Goal: Task Accomplishment & Management: Complete application form

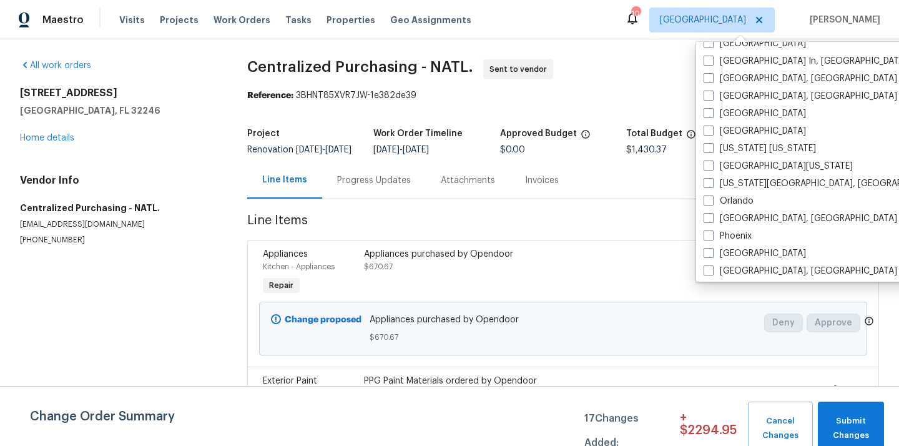
scroll to position [657, 0]
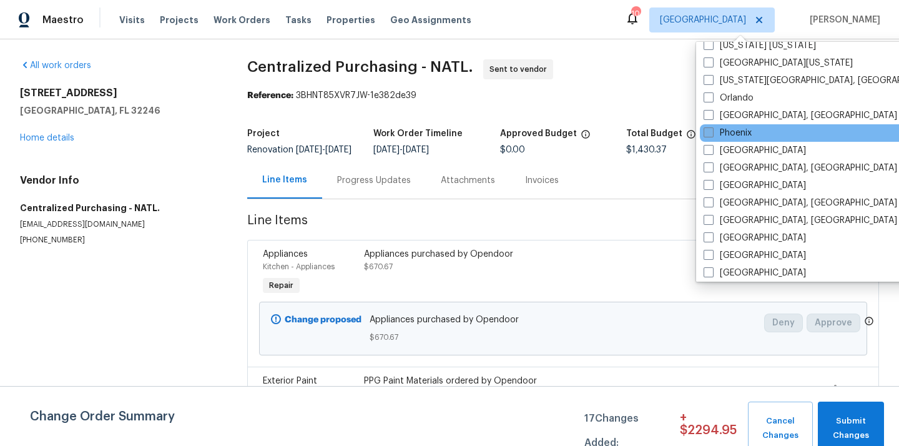
click at [736, 137] on label "Phoenix" at bounding box center [728, 133] width 48 height 12
click at [712, 135] on input "Phoenix" at bounding box center [708, 131] width 8 height 8
checkbox input "true"
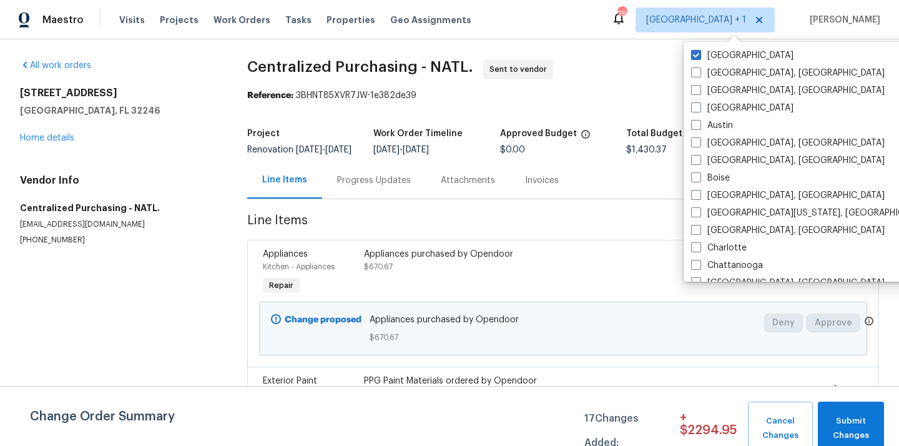
click at [716, 46] on div "[GEOGRAPHIC_DATA] [GEOGRAPHIC_DATA], [GEOGRAPHIC_DATA] [GEOGRAPHIC_DATA], [GEOG…" at bounding box center [813, 162] width 259 height 240
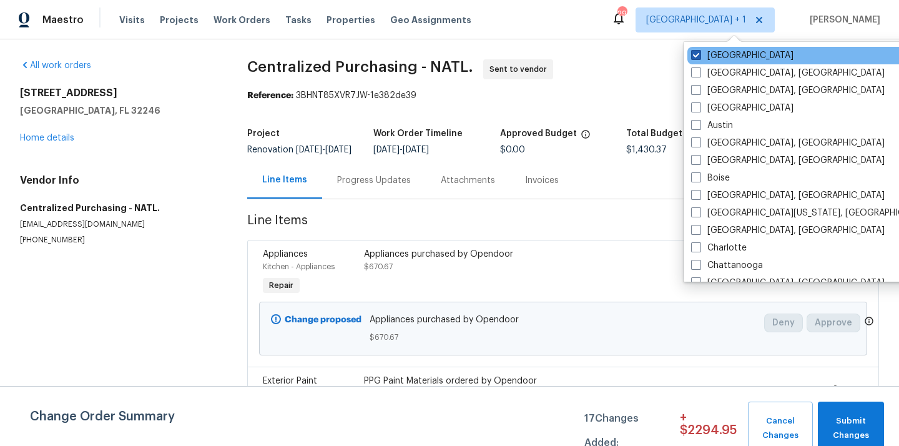
click at [712, 54] on label "[GEOGRAPHIC_DATA]" at bounding box center [742, 55] width 102 height 12
click at [699, 54] on input "[GEOGRAPHIC_DATA]" at bounding box center [695, 53] width 8 height 8
checkbox input "false"
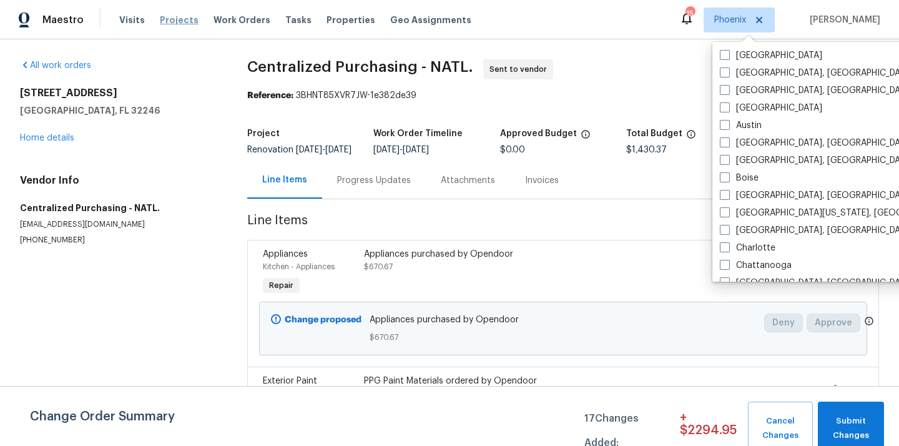
click at [172, 18] on span "Projects" at bounding box center [179, 20] width 39 height 12
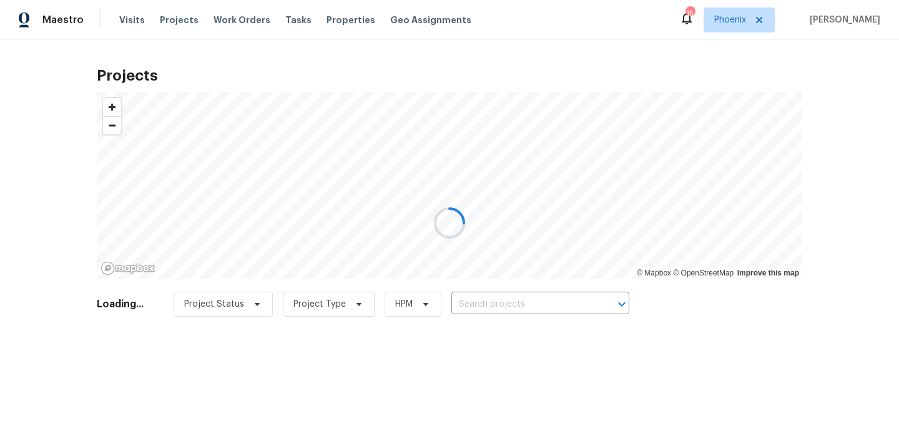
click at [551, 309] on div at bounding box center [449, 223] width 899 height 446
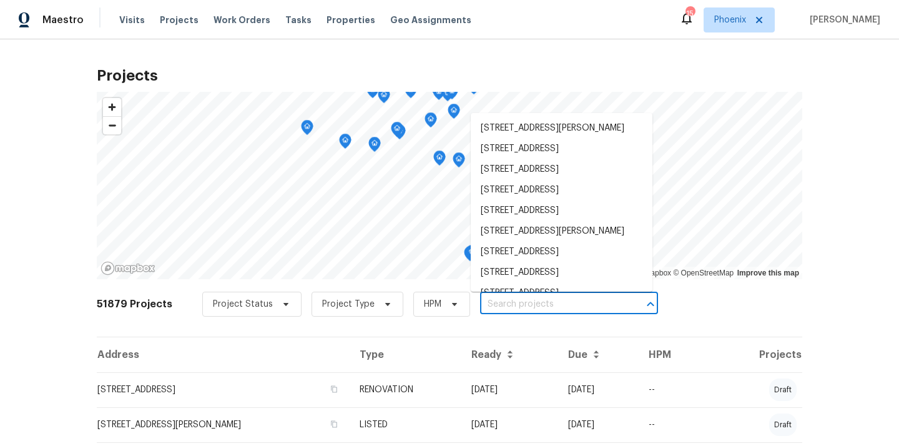
click at [551, 308] on input "text" at bounding box center [551, 304] width 143 height 19
paste input "[STREET_ADDRESS]"
type input "[STREET_ADDRESS]"
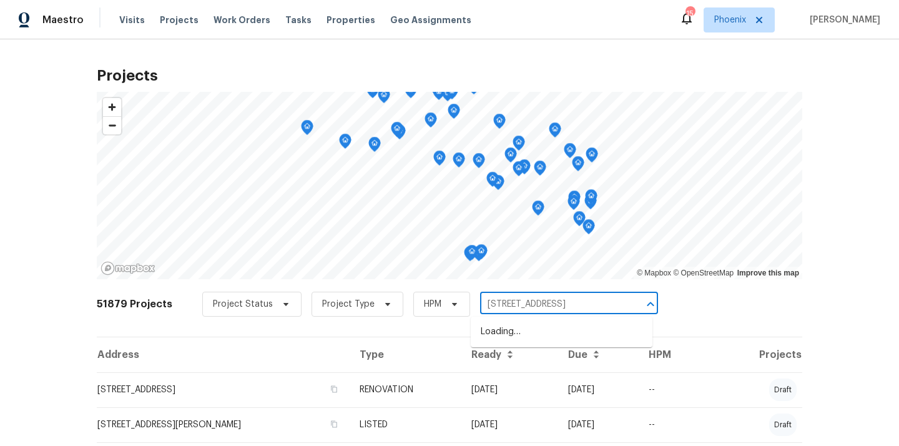
scroll to position [0, 8]
click at [551, 320] on ul "[STREET_ADDRESS]" at bounding box center [562, 332] width 182 height 31
click at [545, 328] on li "[STREET_ADDRESS]" at bounding box center [562, 332] width 182 height 21
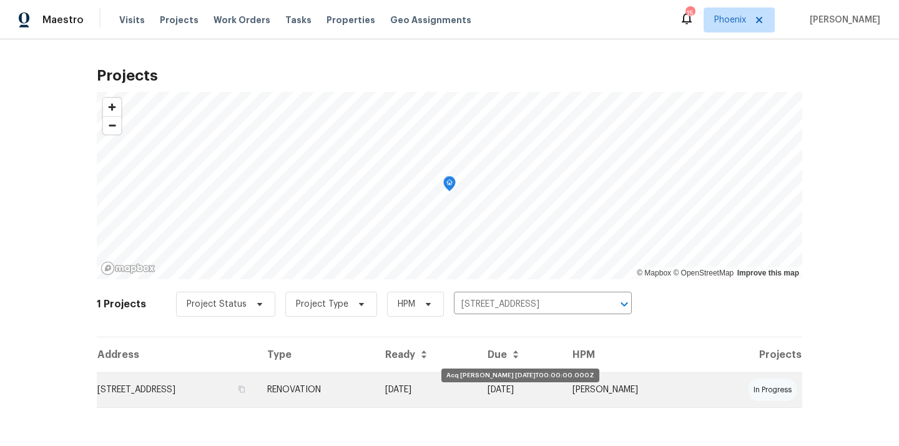
click at [478, 390] on td "[DATE]" at bounding box center [426, 389] width 102 height 35
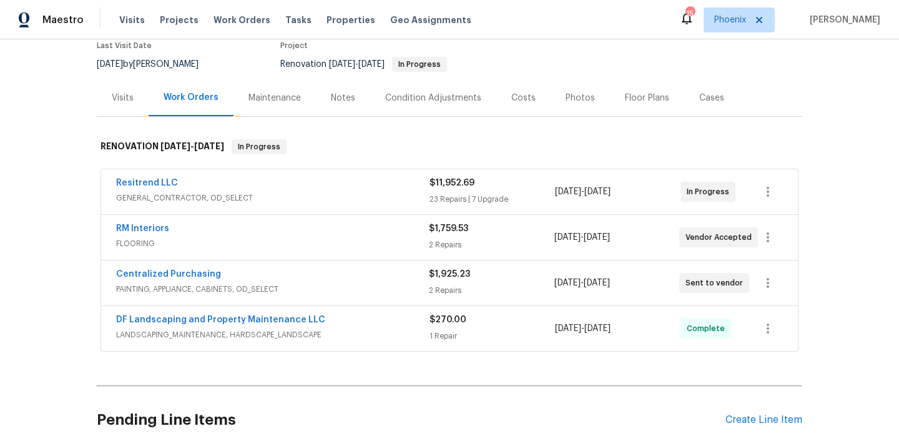
scroll to position [112, 0]
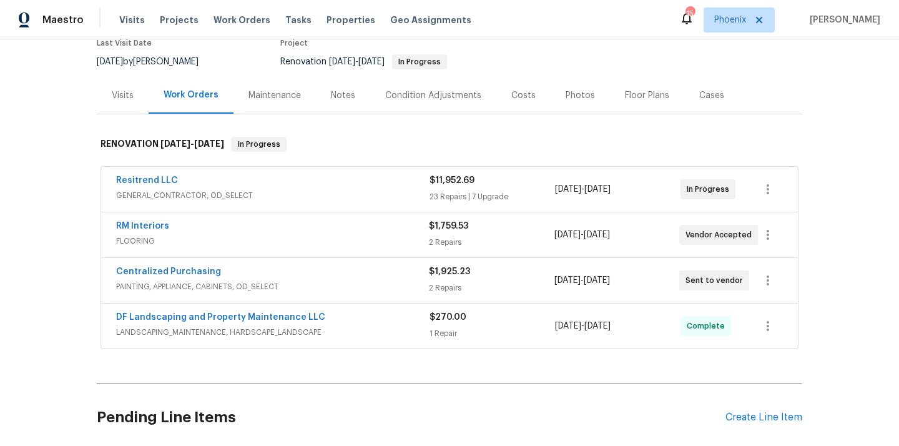
click at [259, 285] on span "PAINTING, APPLIANCE, CABINETS, OD_SELECT" at bounding box center [272, 286] width 313 height 12
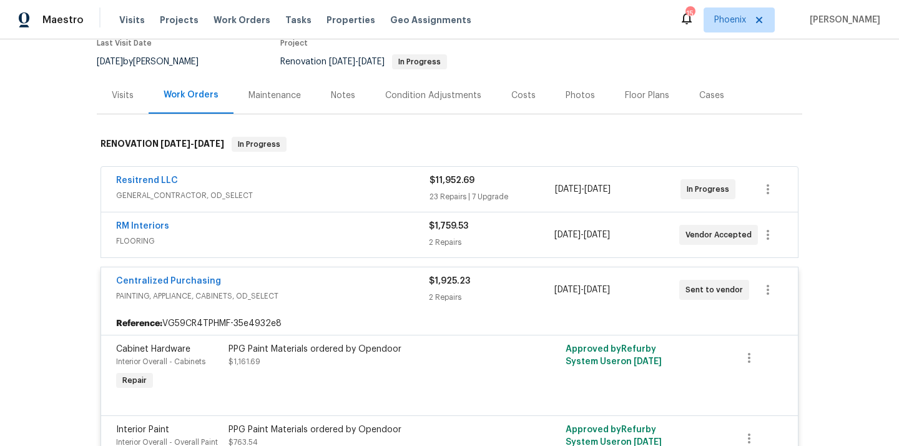
scroll to position [177, 0]
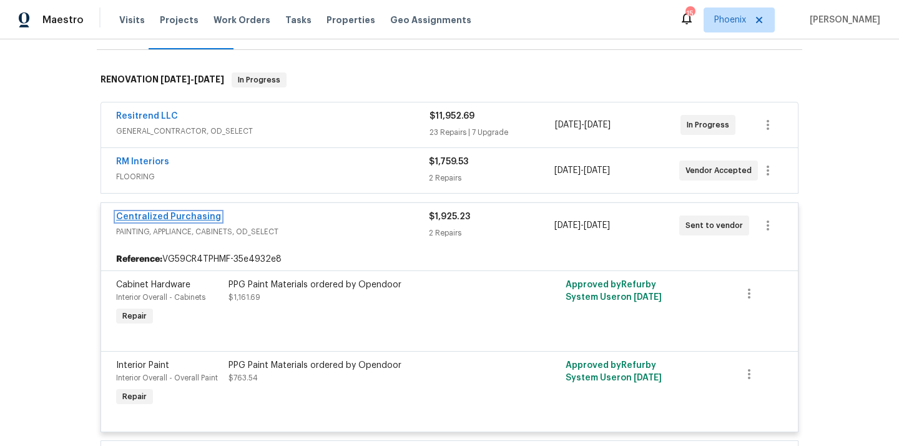
click at [164, 214] on link "Centralized Purchasing" at bounding box center [168, 216] width 105 height 9
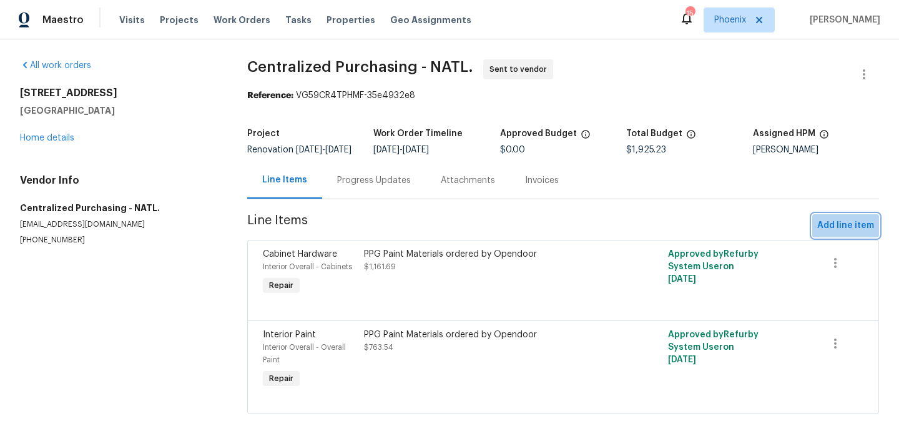
click at [855, 234] on span "Add line item" at bounding box center [845, 226] width 57 height 16
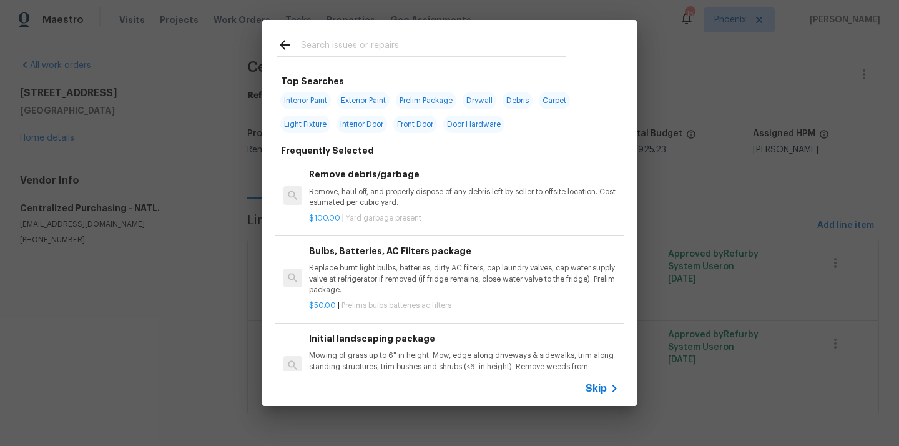
click at [471, 46] on input "text" at bounding box center [433, 46] width 265 height 19
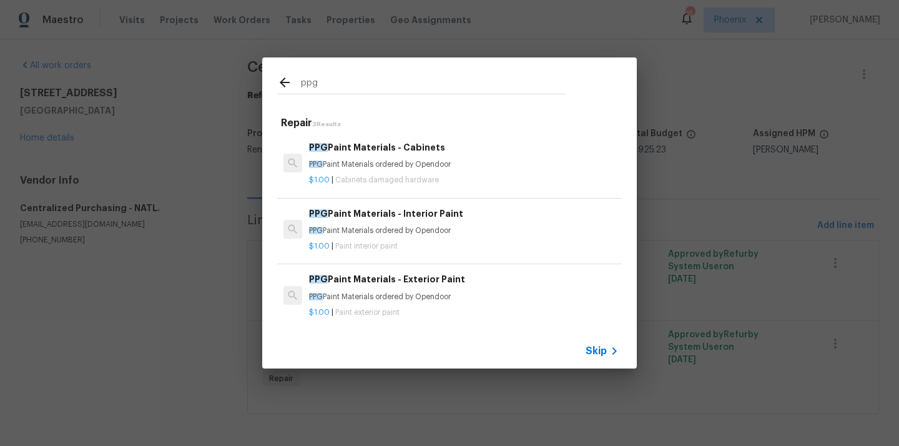
type input "ppg"
click at [382, 297] on p "PPG Paint Materials ordered by Opendoor" at bounding box center [464, 297] width 310 height 11
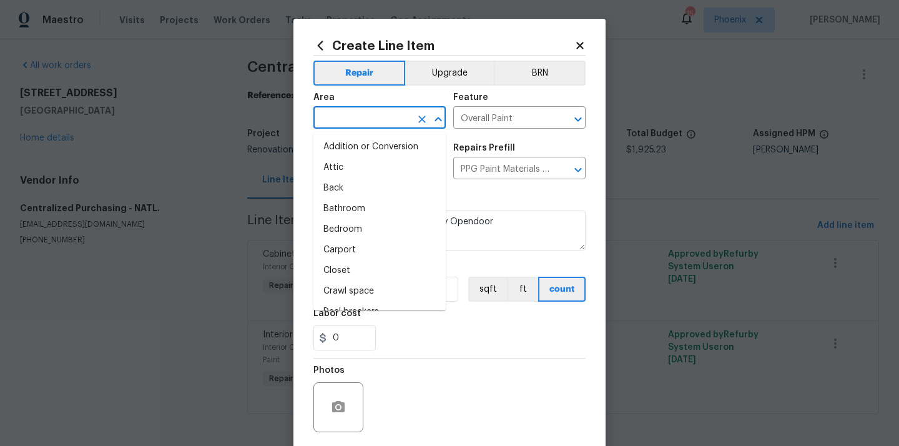
click at [371, 117] on input "text" at bounding box center [361, 118] width 97 height 19
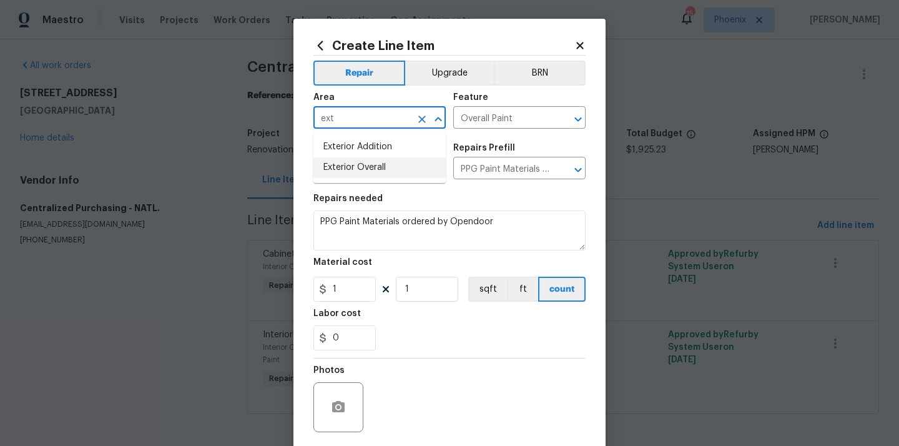
click at [355, 167] on li "Exterior Overall" at bounding box center [379, 167] width 132 height 21
type input "Exterior Overall"
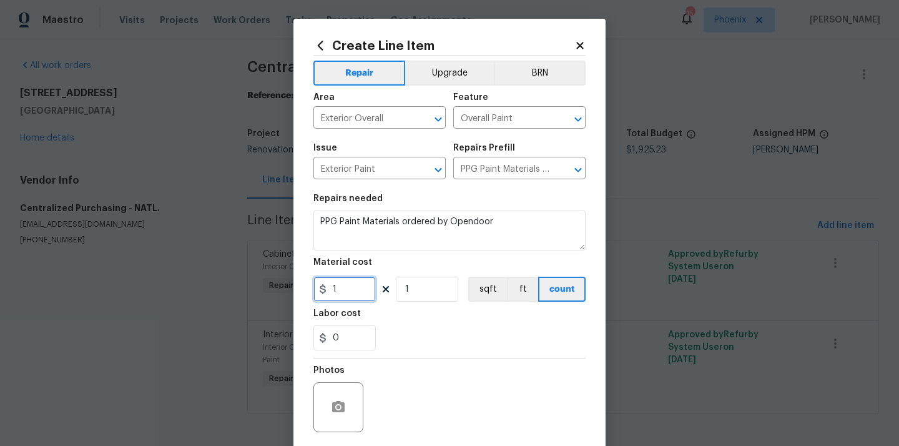
drag, startPoint x: 343, startPoint y: 292, endPoint x: 303, endPoint y: 292, distance: 40.6
click at [304, 292] on div "Create Line Item Repair Upgrade BRN Area Exterior Overall ​ Feature Overall Pai…" at bounding box center [450, 269] width 312 height 500
paste input "632.85"
type input "632.85"
click at [423, 318] on div "Labor cost" at bounding box center [449, 317] width 272 height 16
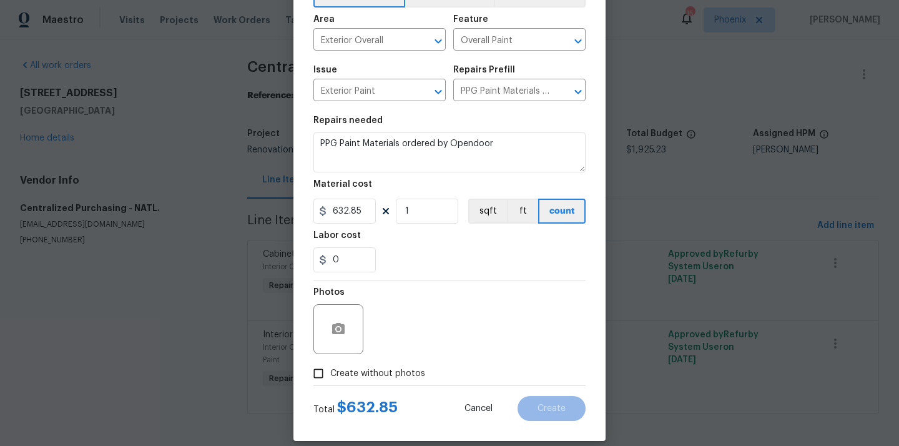
scroll to position [92, 0]
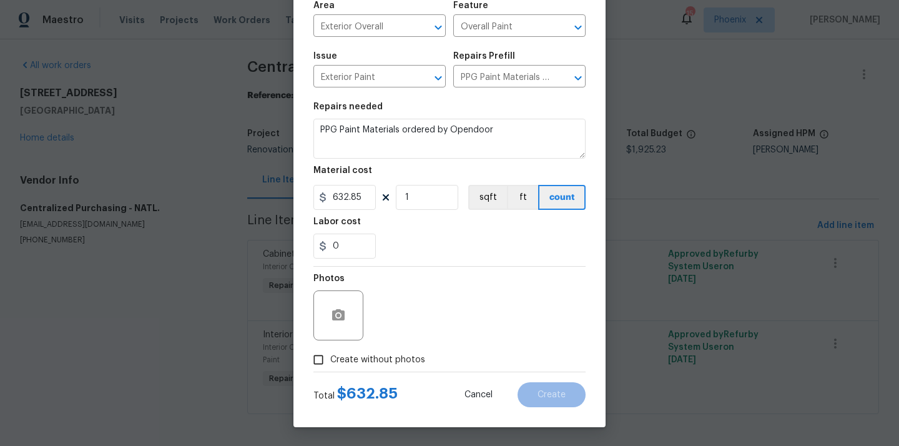
click at [397, 368] on label "Create without photos" at bounding box center [366, 360] width 119 height 24
click at [330, 368] on input "Create without photos" at bounding box center [319, 360] width 24 height 24
checkbox input "true"
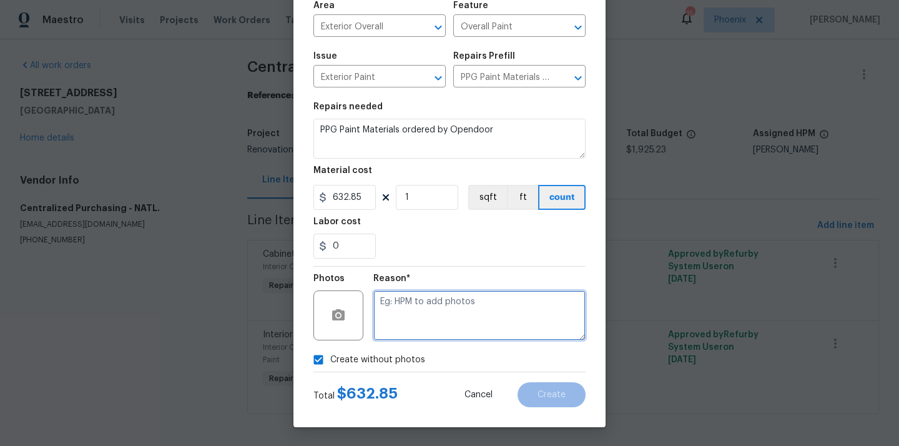
click at [422, 336] on textarea at bounding box center [479, 315] width 212 height 50
click at [466, 274] on div "Reason*" at bounding box center [479, 282] width 212 height 16
click at [437, 323] on textarea at bounding box center [479, 315] width 212 height 50
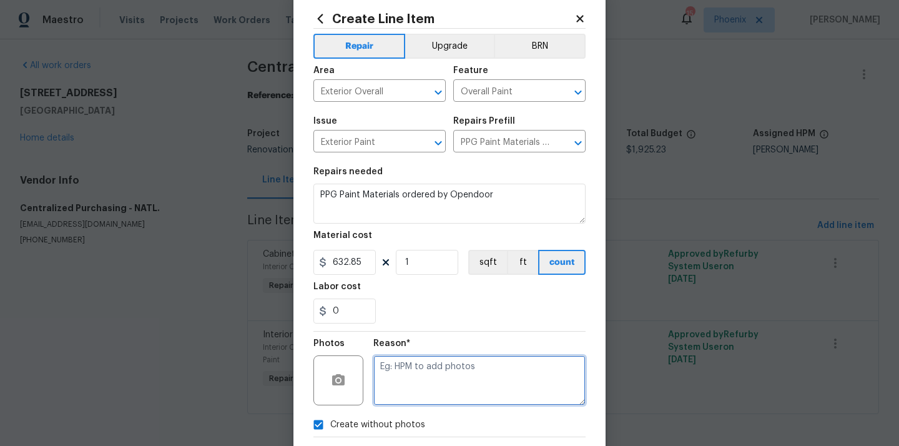
scroll to position [14, 0]
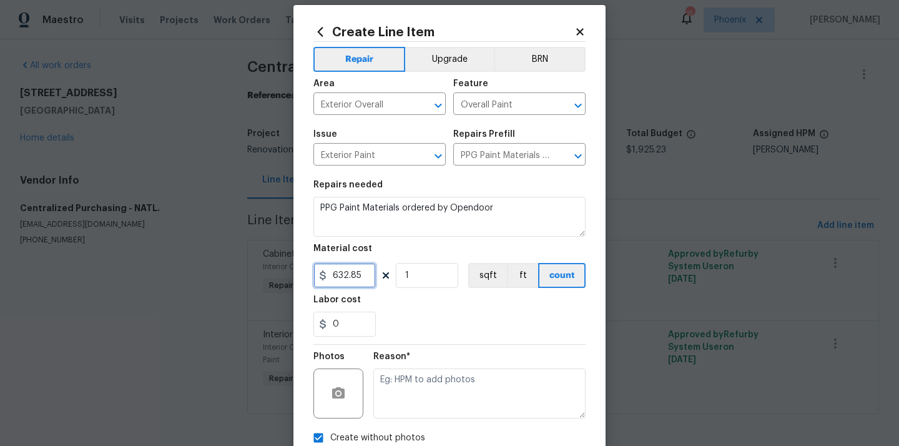
click at [330, 269] on input "632.85" at bounding box center [344, 275] width 62 height 25
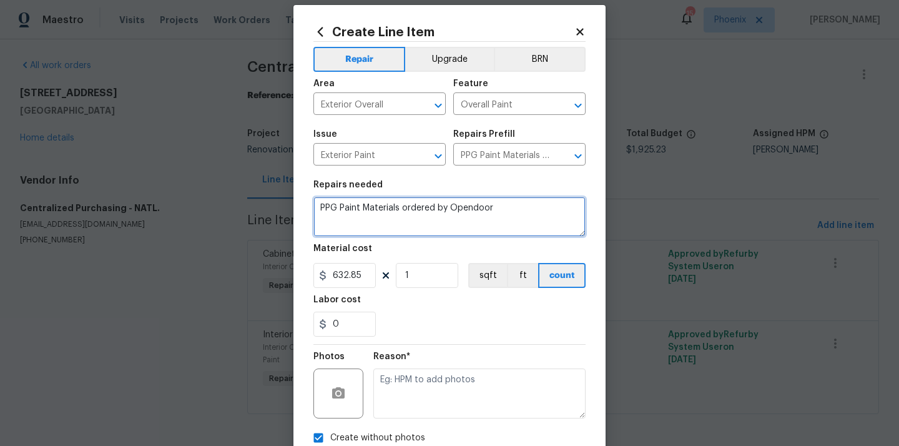
click at [402, 214] on textarea "PPG Paint Materials ordered by Opendoor" at bounding box center [449, 217] width 272 height 40
click at [577, 34] on icon at bounding box center [579, 31] width 7 height 7
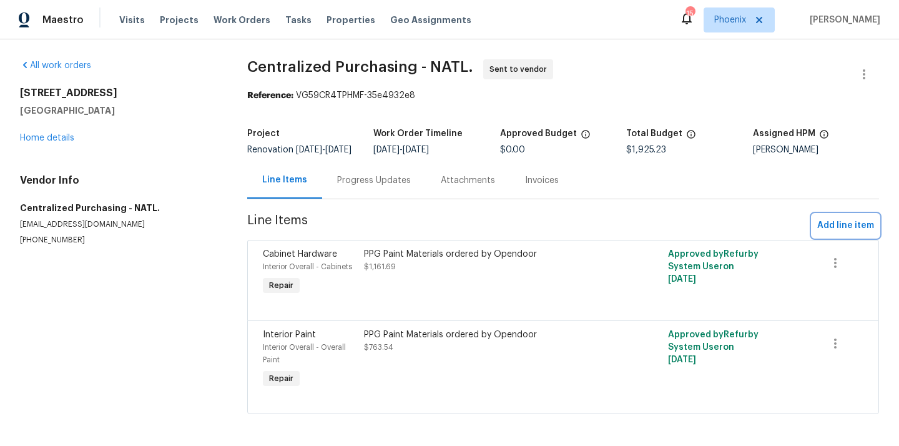
click at [833, 234] on span "Add line item" at bounding box center [845, 226] width 57 height 16
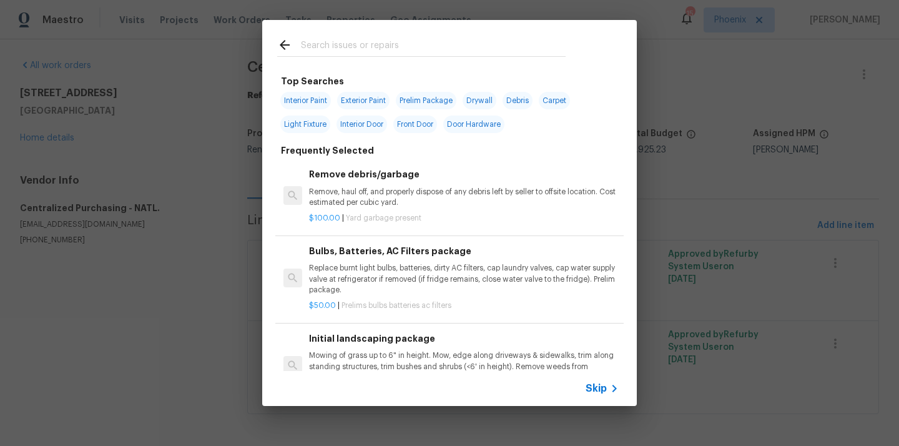
click at [393, 45] on input "text" at bounding box center [433, 46] width 265 height 19
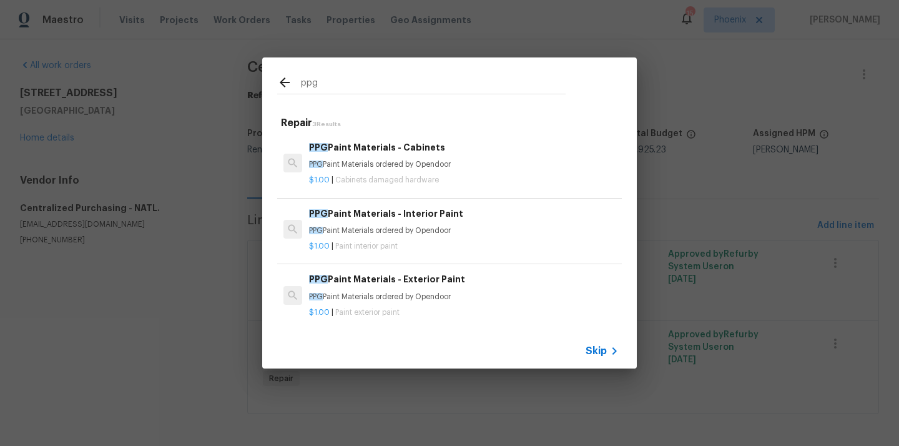
type input "ppg"
click at [355, 274] on h6 "PPG Paint Materials - Exterior Paint" at bounding box center [464, 279] width 310 height 14
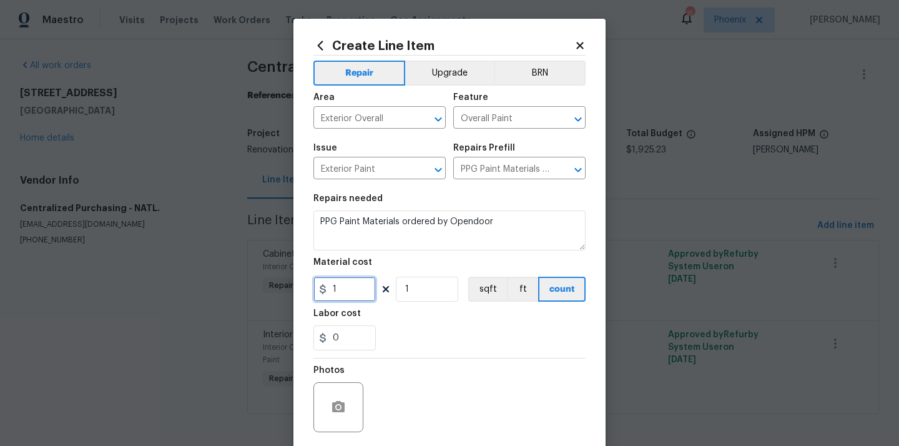
drag, startPoint x: 359, startPoint y: 294, endPoint x: 282, endPoint y: 287, distance: 77.2
click at [285, 287] on div "Create Line Item Repair Upgrade BRN Area Exterior Overall ​ Feature Overall Pai…" at bounding box center [449, 223] width 899 height 446
paste input "632.85"
type input "632.85"
click at [399, 329] on div "0" at bounding box center [449, 337] width 272 height 25
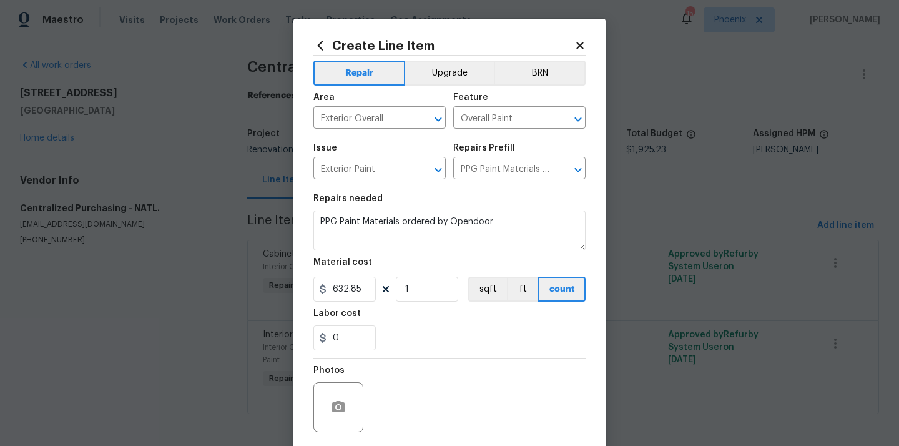
scroll to position [92, 0]
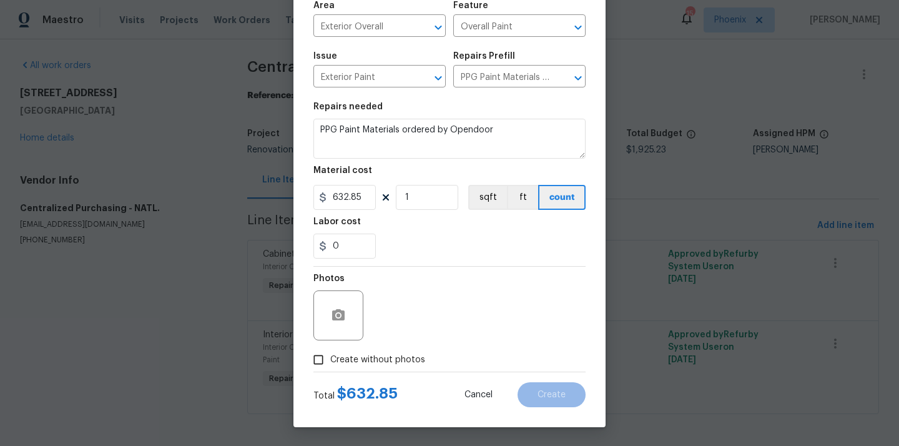
click at [395, 358] on span "Create without photos" at bounding box center [377, 359] width 95 height 13
click at [330, 358] on input "Create without photos" at bounding box center [319, 360] width 24 height 24
checkbox input "true"
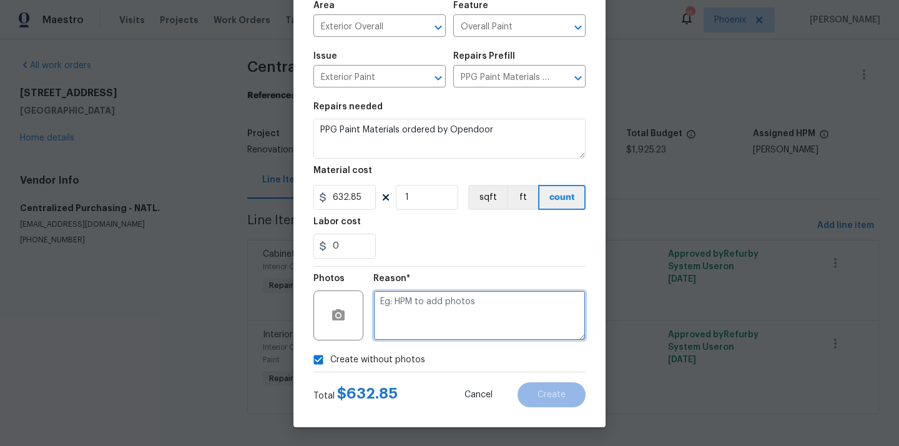
click at [405, 327] on textarea at bounding box center [479, 315] width 212 height 50
type textarea "N/A"
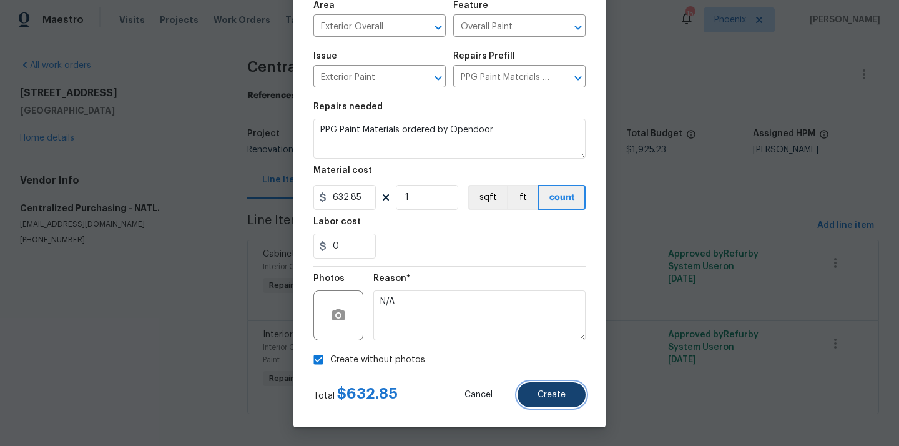
click at [558, 396] on span "Create" at bounding box center [552, 394] width 28 height 9
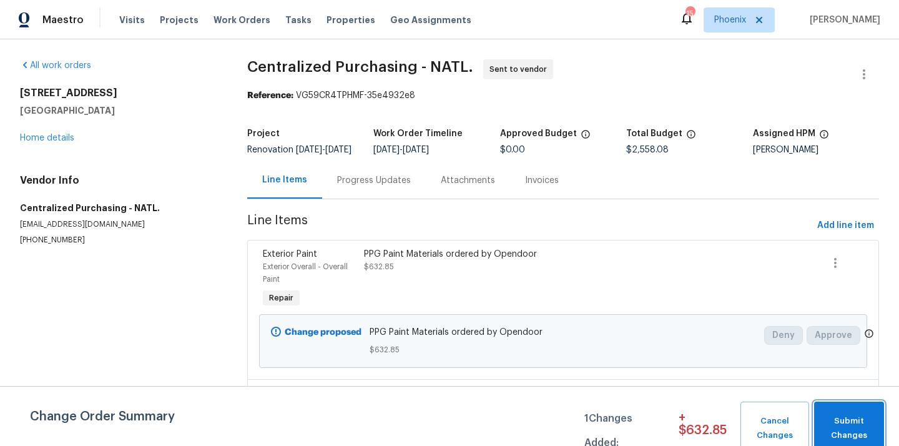
click at [847, 407] on button "Submit Changes" at bounding box center [849, 429] width 70 height 54
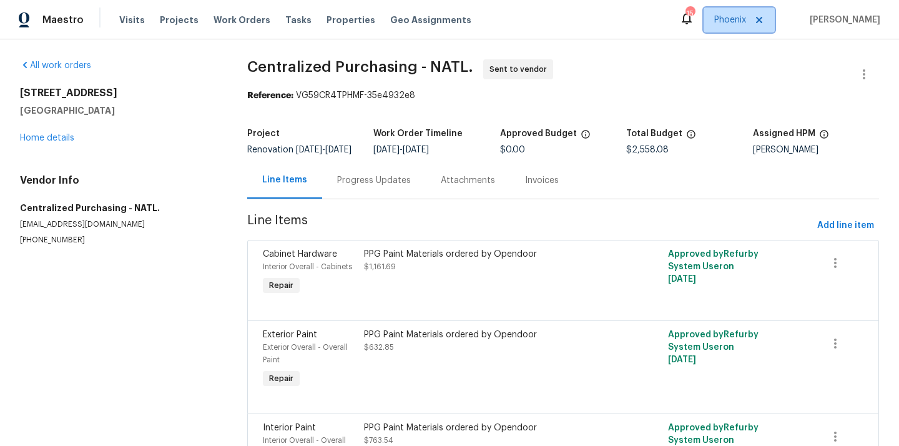
click at [738, 25] on span "Phoenix" at bounding box center [730, 20] width 32 height 12
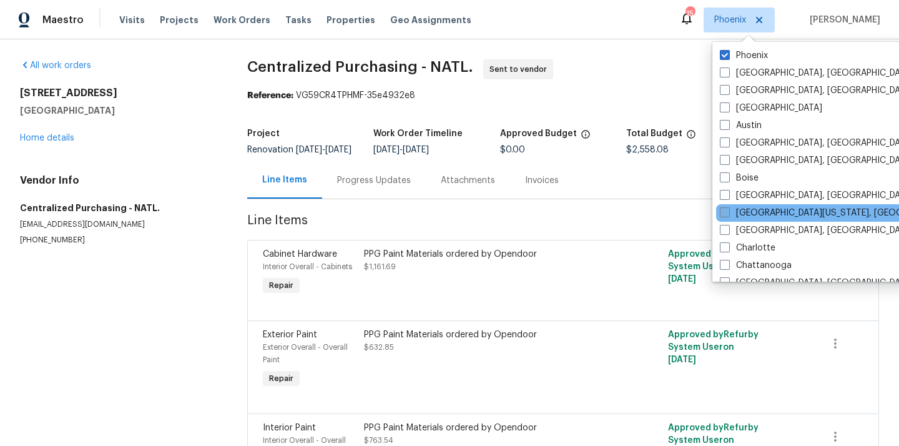
click at [746, 210] on label "[GEOGRAPHIC_DATA][US_STATE], [GEOGRAPHIC_DATA]" at bounding box center [840, 213] width 240 height 12
click at [728, 210] on input "[GEOGRAPHIC_DATA][US_STATE], [GEOGRAPHIC_DATA]" at bounding box center [724, 211] width 8 height 8
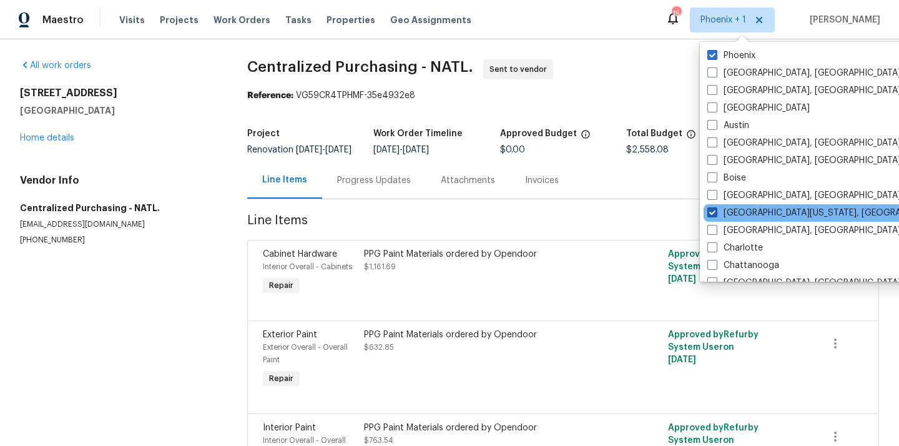
click at [743, 213] on label "[GEOGRAPHIC_DATA][US_STATE], [GEOGRAPHIC_DATA]" at bounding box center [828, 213] width 240 height 12
click at [716, 213] on input "[GEOGRAPHIC_DATA][US_STATE], [GEOGRAPHIC_DATA]" at bounding box center [712, 211] width 8 height 8
checkbox input "false"
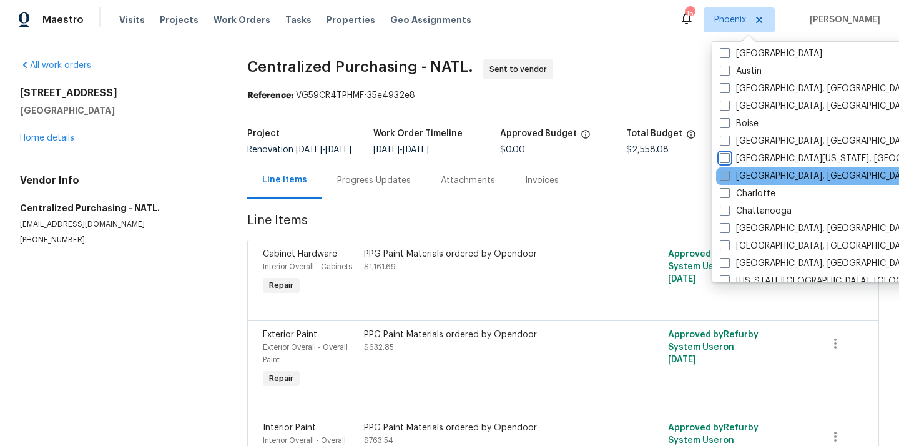
scroll to position [63, 0]
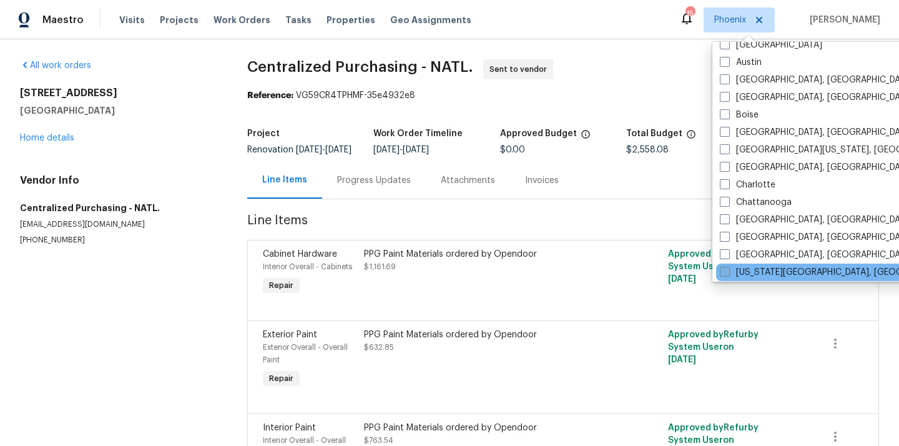
click at [747, 272] on label "[US_STATE][GEOGRAPHIC_DATA], [GEOGRAPHIC_DATA]" at bounding box center [840, 272] width 240 height 12
click at [728, 272] on input "[US_STATE][GEOGRAPHIC_DATA], [GEOGRAPHIC_DATA]" at bounding box center [724, 270] width 8 height 8
checkbox input "true"
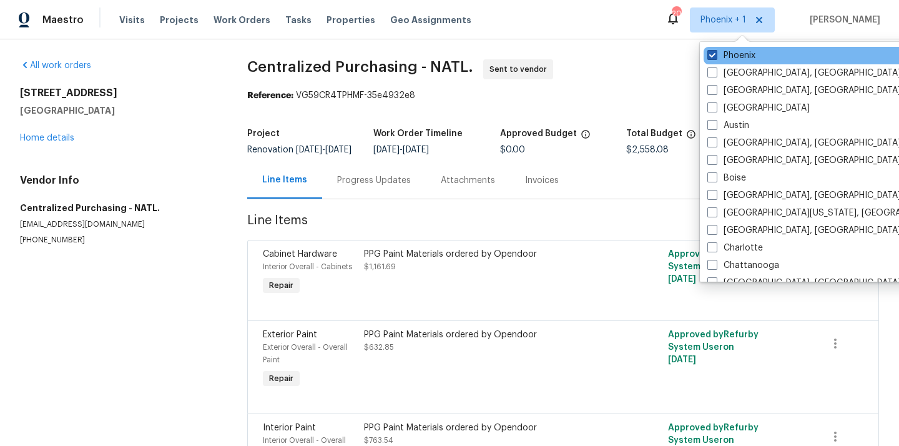
click at [728, 51] on label "Phoenix" at bounding box center [732, 55] width 48 height 12
click at [716, 51] on input "Phoenix" at bounding box center [712, 53] width 8 height 8
checkbox input "false"
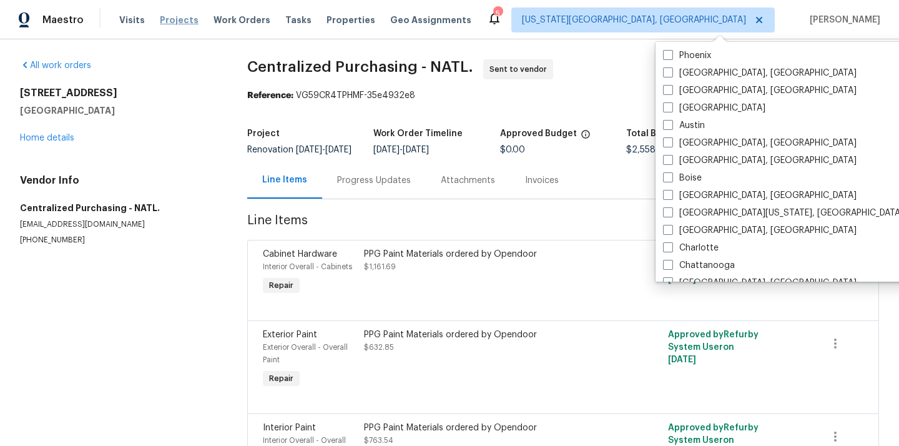
click at [169, 16] on span "Projects" at bounding box center [179, 20] width 39 height 12
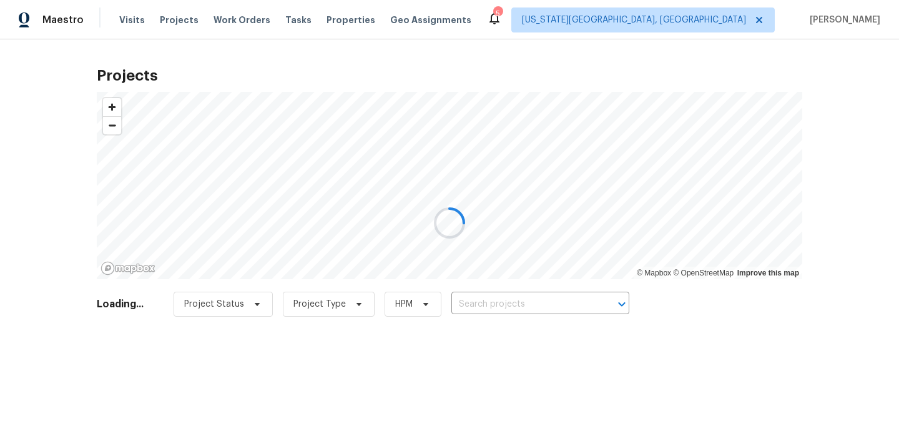
click at [528, 295] on div at bounding box center [449, 223] width 899 height 446
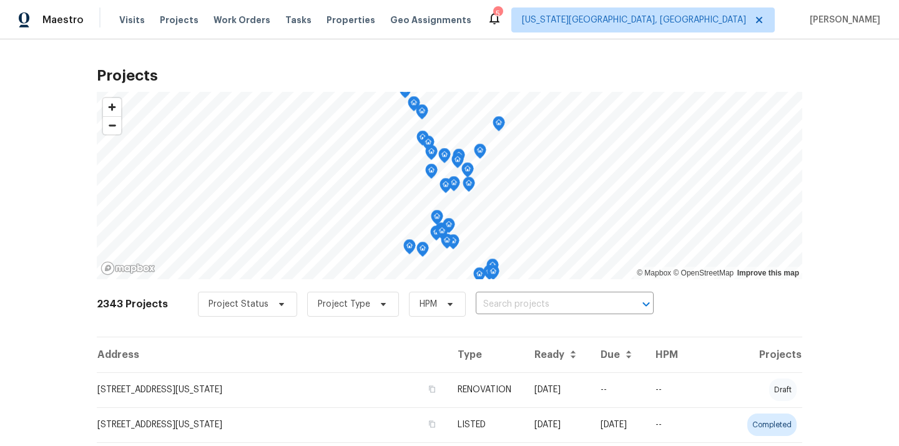
click at [528, 297] on input "text" at bounding box center [547, 304] width 143 height 19
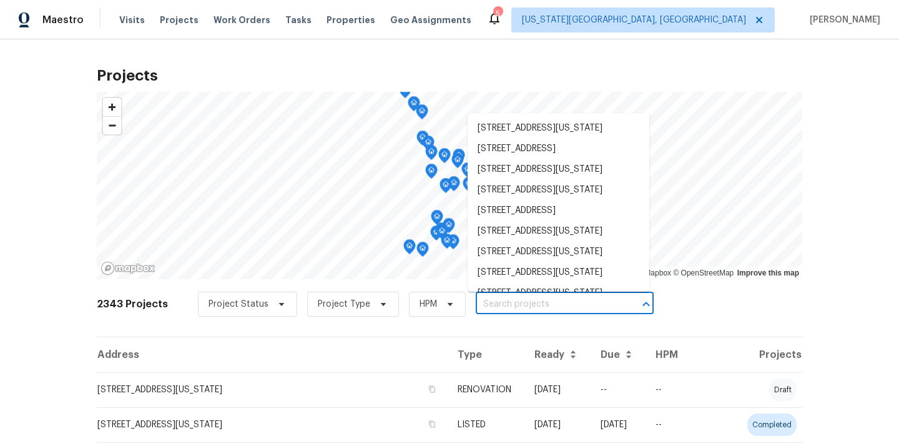
paste input "[STREET_ADDRESS][US_STATE]"
type input "[STREET_ADDRESS][US_STATE]"
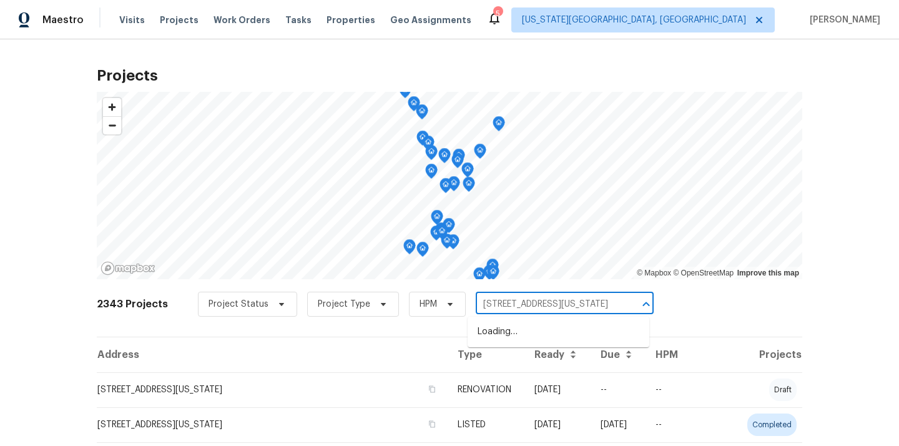
scroll to position [0, 59]
click at [514, 334] on li "[STREET_ADDRESS][US_STATE]" at bounding box center [559, 332] width 182 height 21
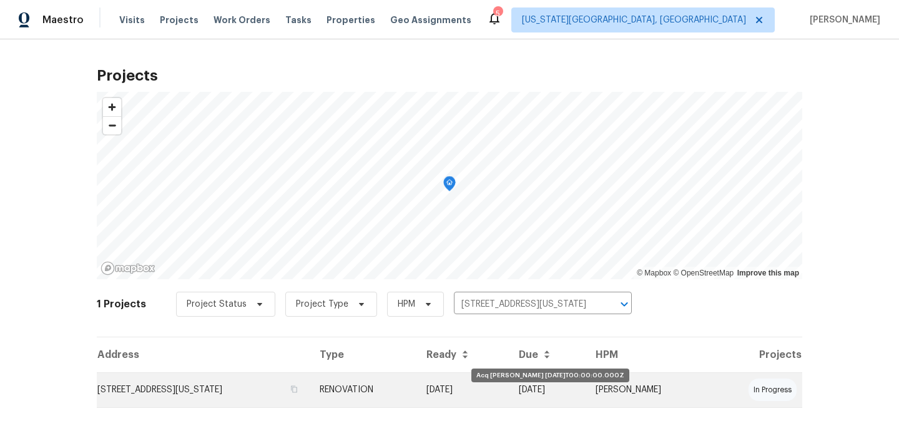
click at [498, 395] on td "[DATE]" at bounding box center [463, 389] width 92 height 35
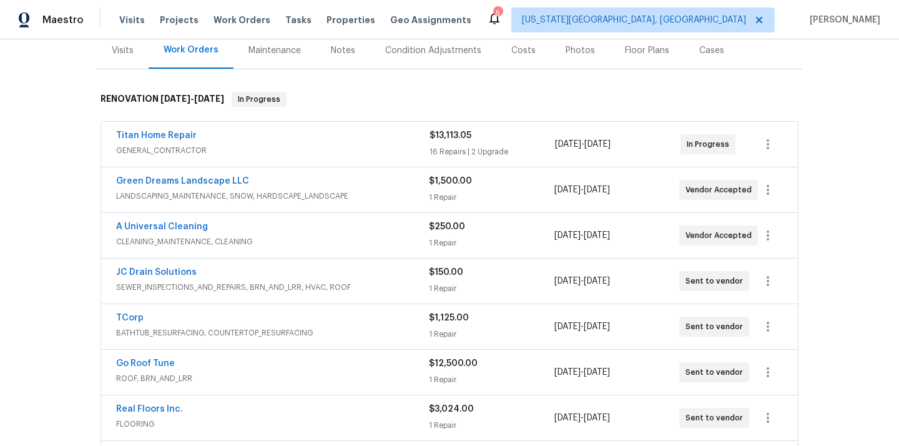
scroll to position [285, 0]
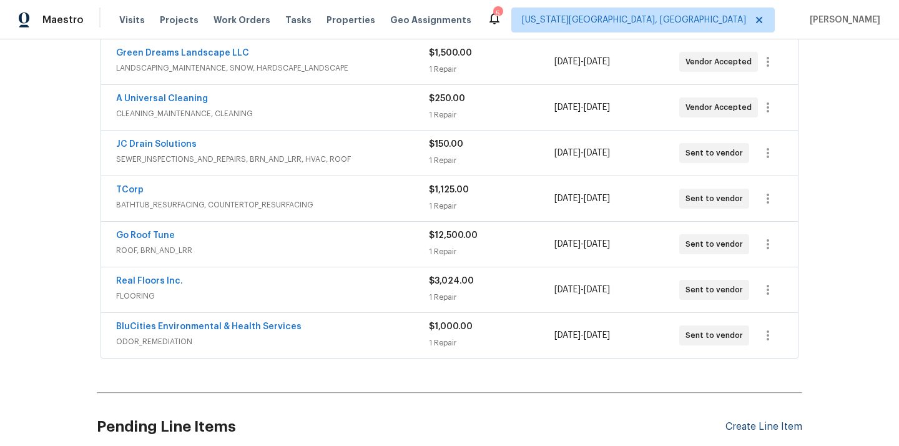
click at [773, 423] on div "Create Line Item" at bounding box center [764, 427] width 77 height 12
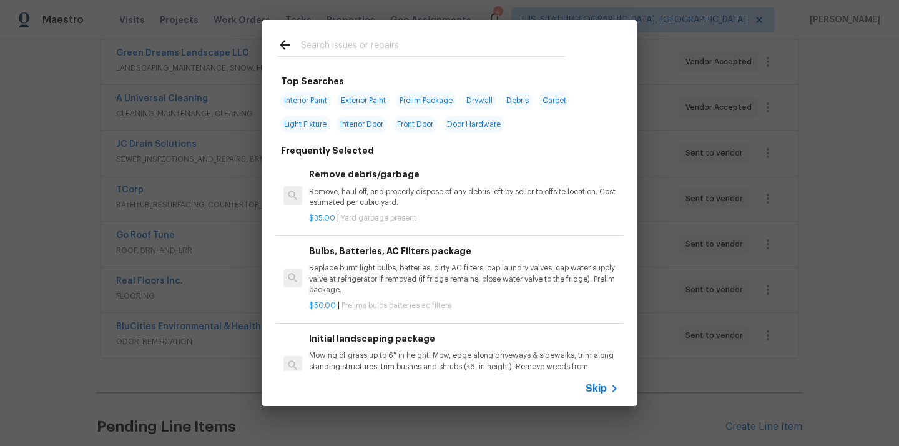
click at [465, 51] on input "text" at bounding box center [433, 46] width 265 height 19
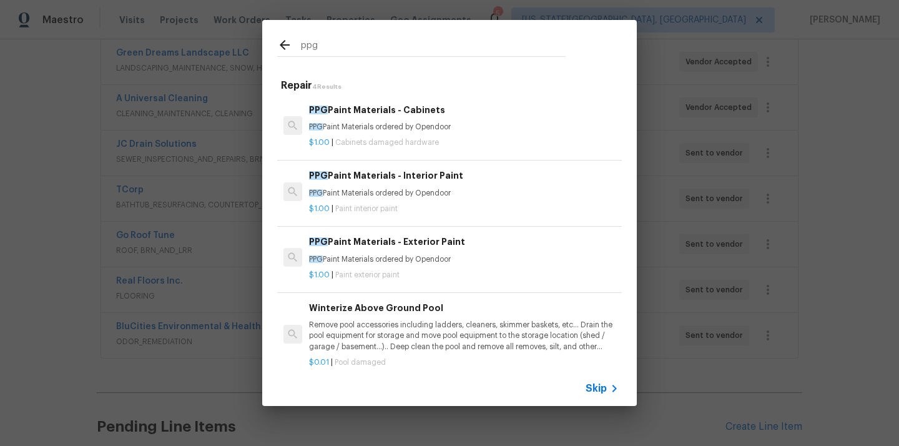
type input "ppg"
click at [406, 121] on div "PPG Paint Materials - Cabinets PPG Paint Materials ordered by Opendoor" at bounding box center [464, 118] width 310 height 30
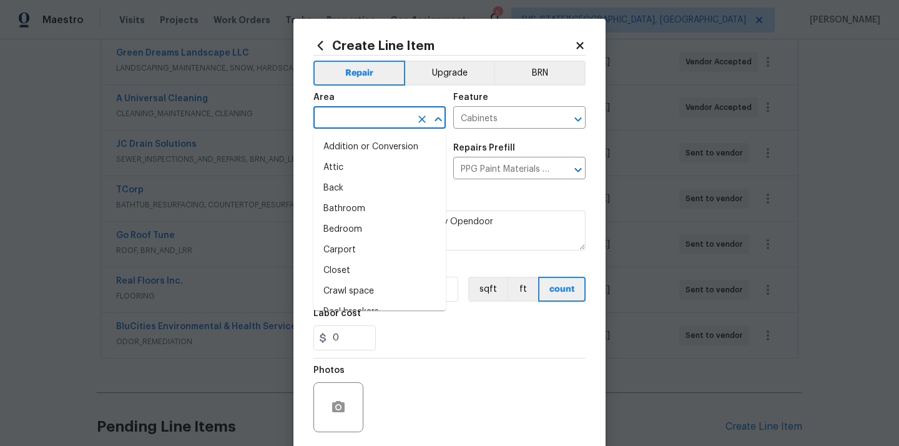
click at [371, 112] on input "text" at bounding box center [361, 118] width 97 height 19
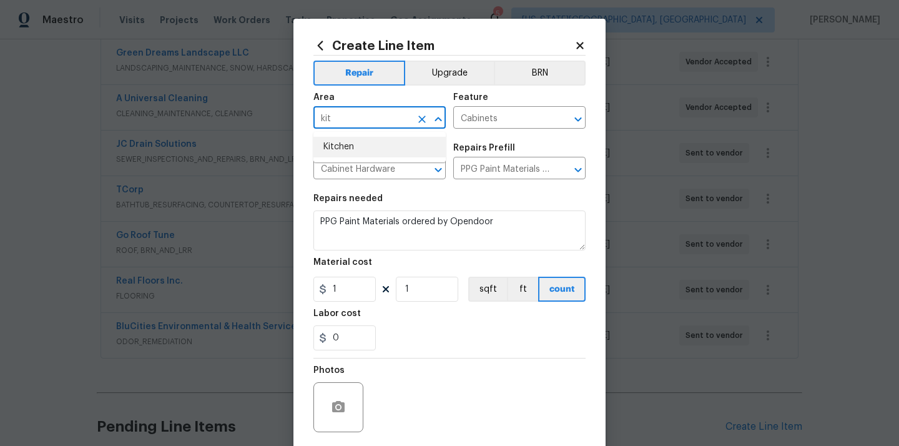
click at [357, 140] on li "Kitchen" at bounding box center [379, 147] width 132 height 21
type input "Kitchen"
drag, startPoint x: 327, startPoint y: 293, endPoint x: 301, endPoint y: 282, distance: 28.3
click at [301, 282] on div "Create Line Item Repair Upgrade BRN Area Kitchen ​ Feature Cabinets ​ Issue Cab…" at bounding box center [450, 269] width 312 height 500
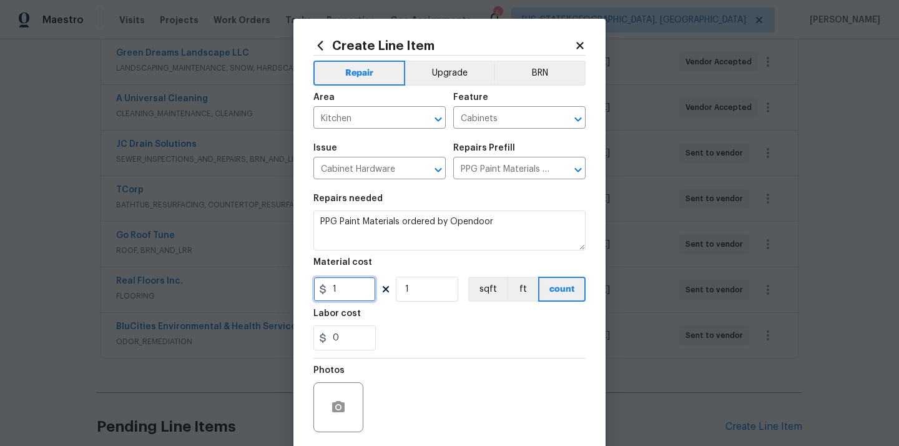
paste input "535.92"
type input "535.92"
click at [392, 304] on section "Repairs needed PPG Paint Materials ordered by Opendoor Material cost 535.92 1 s…" at bounding box center [449, 272] width 272 height 171
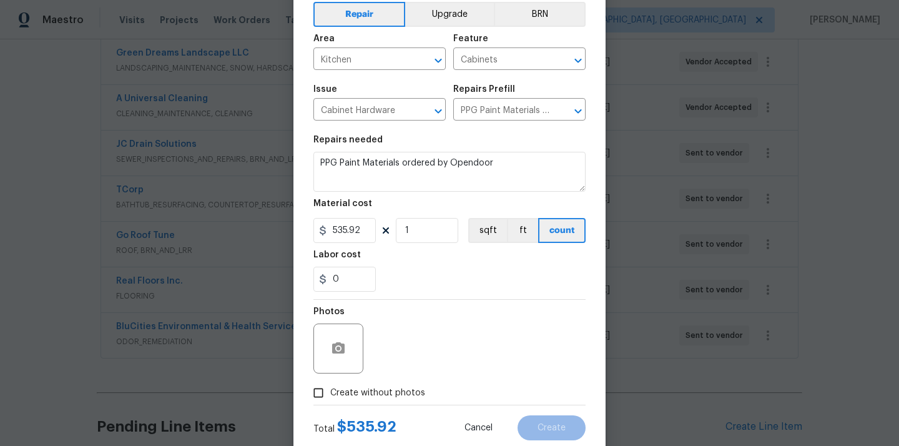
scroll to position [92, 0]
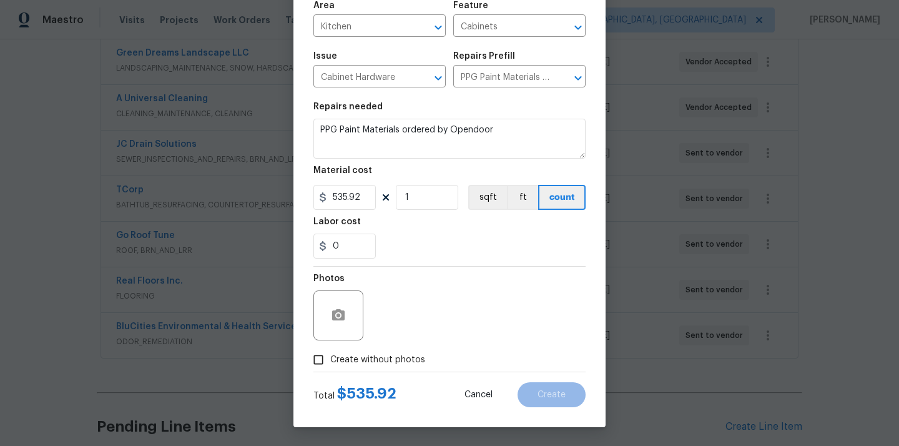
click at [387, 367] on label "Create without photos" at bounding box center [366, 360] width 119 height 24
click at [330, 367] on input "Create without photos" at bounding box center [319, 360] width 24 height 24
checkbox input "true"
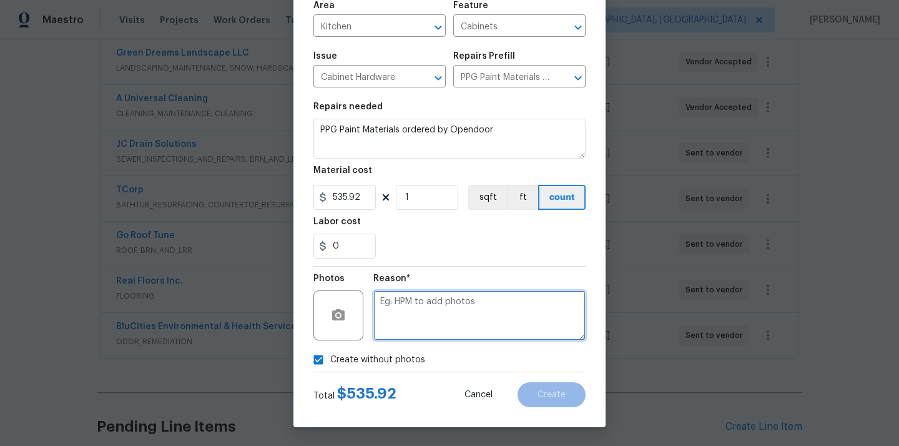
click at [418, 306] on textarea at bounding box center [479, 315] width 212 height 50
type textarea "N/A"
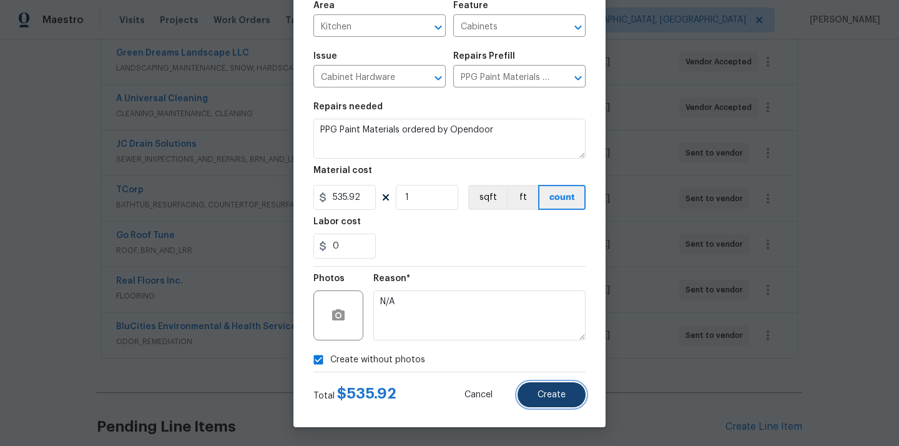
click at [541, 391] on span "Create" at bounding box center [552, 394] width 28 height 9
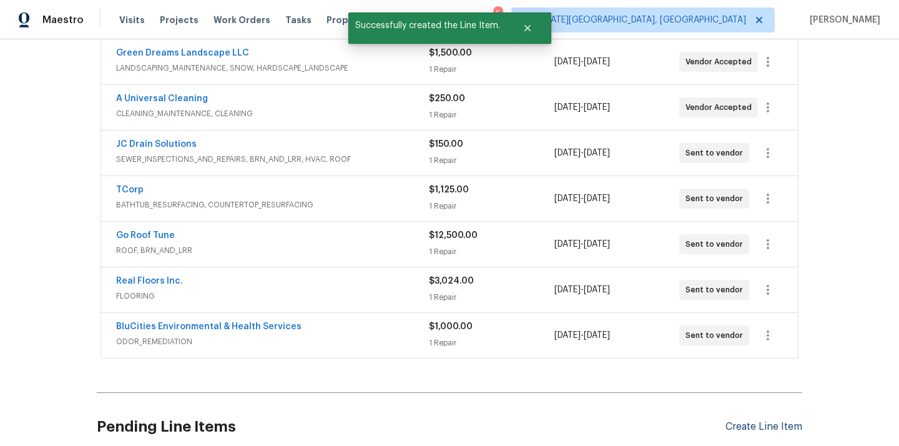
click at [752, 427] on section "Pending Line Items Create Line Item No line items." at bounding box center [450, 433] width 706 height 71
click at [746, 423] on div "Create Line Item" at bounding box center [764, 427] width 77 height 12
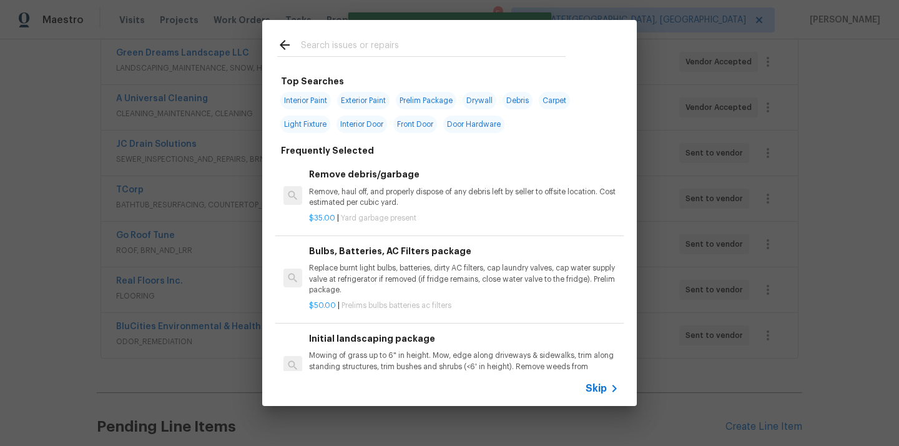
click at [437, 41] on input "text" at bounding box center [433, 46] width 265 height 19
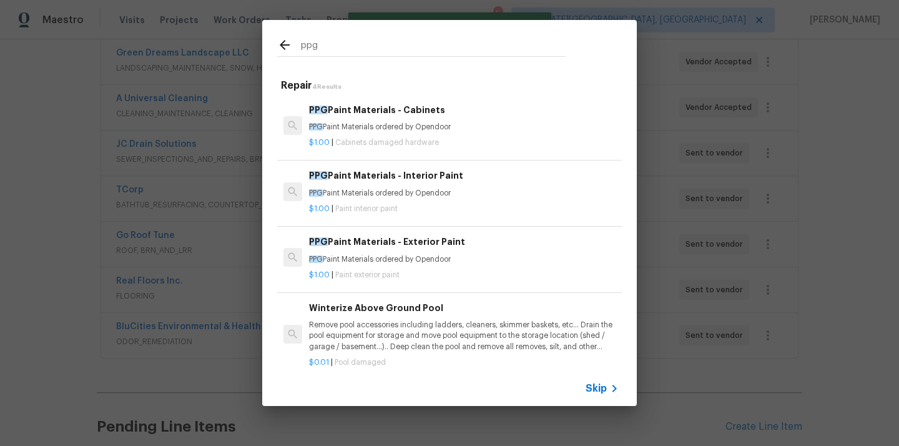
type input "ppg"
click at [395, 220] on div "PPG Paint Materials - Interior Paint PPG Paint Materials ordered by Opendoor $1…" at bounding box center [449, 192] width 348 height 70
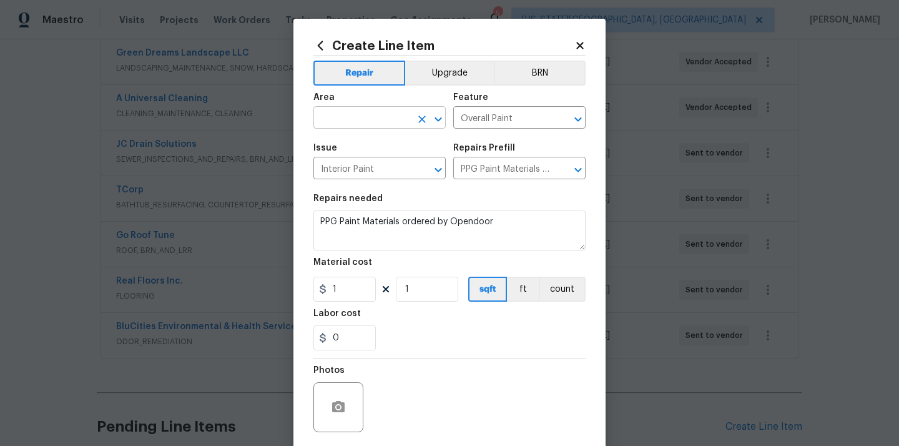
click at [375, 120] on input "text" at bounding box center [361, 118] width 97 height 19
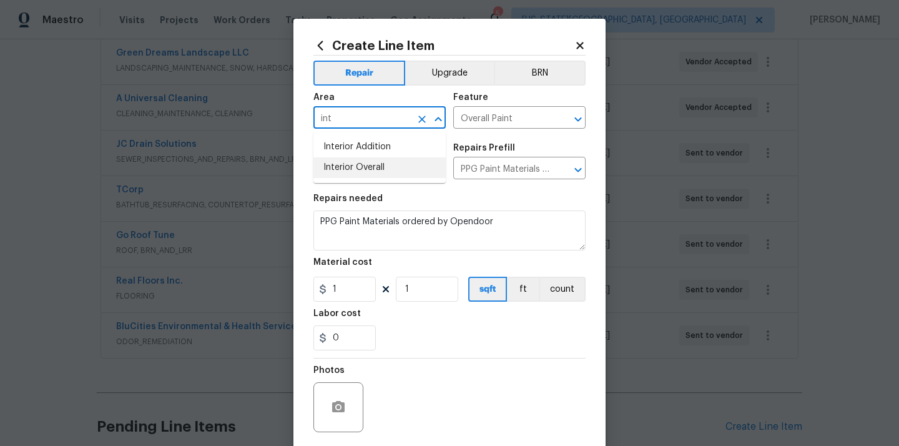
click at [363, 174] on li "Interior Overall" at bounding box center [379, 167] width 132 height 21
type input "Interior Overall"
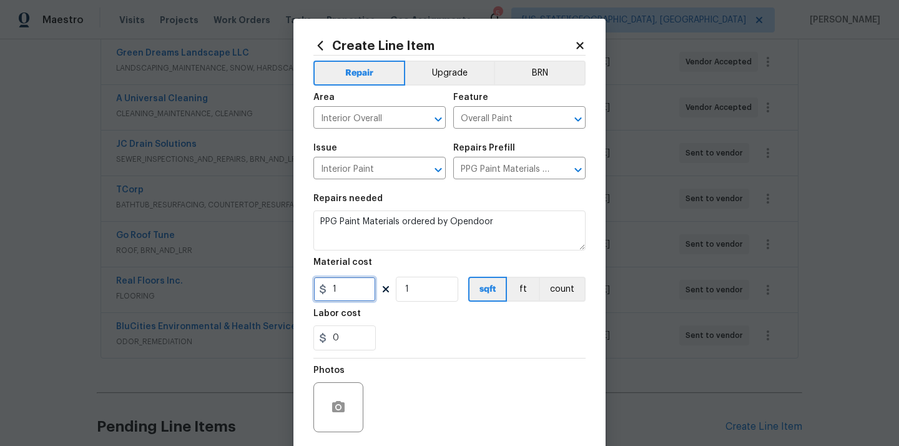
drag, startPoint x: 348, startPoint y: 295, endPoint x: 294, endPoint y: 288, distance: 54.8
click at [294, 288] on div "Create Line Item Repair Upgrade BRN Area Interior Overall ​ Feature Overall Pai…" at bounding box center [450, 269] width 312 height 500
paste input "087.08"
type input "1087.08"
click at [439, 342] on div "0" at bounding box center [449, 337] width 272 height 25
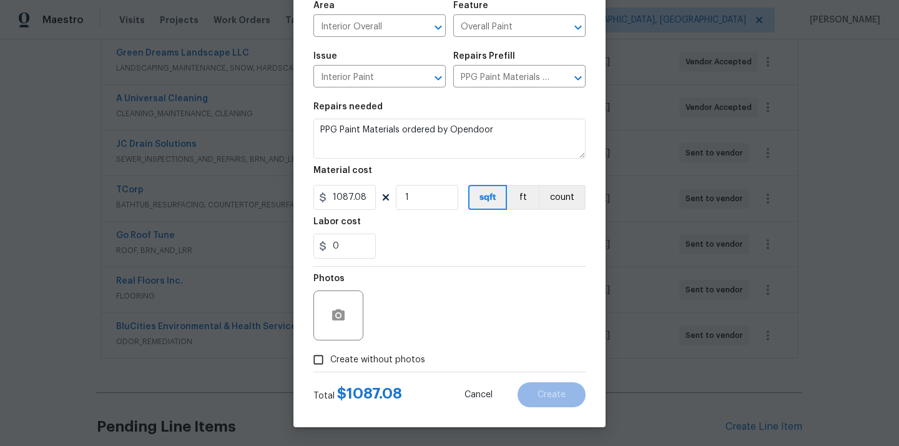
click at [417, 309] on div "Photos" at bounding box center [449, 307] width 272 height 81
click at [387, 367] on label "Create without photos" at bounding box center [366, 360] width 119 height 24
click at [330, 367] on input "Create without photos" at bounding box center [319, 360] width 24 height 24
checkbox input "true"
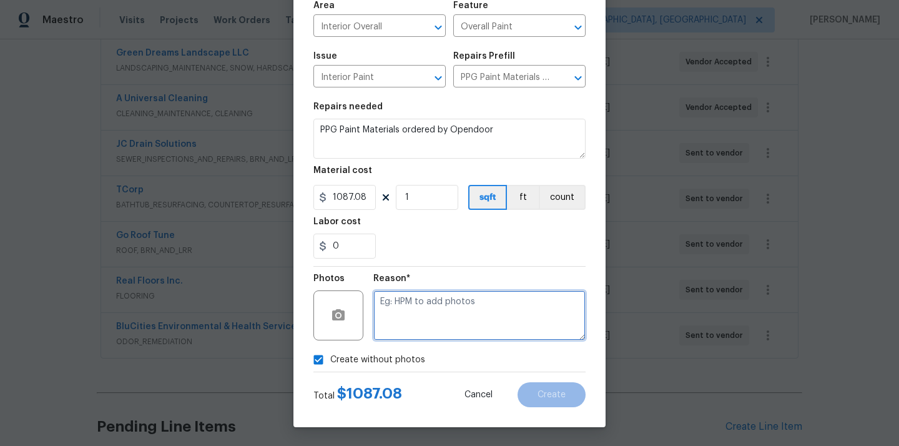
click at [411, 330] on textarea at bounding box center [479, 315] width 212 height 50
type textarea "N/A"
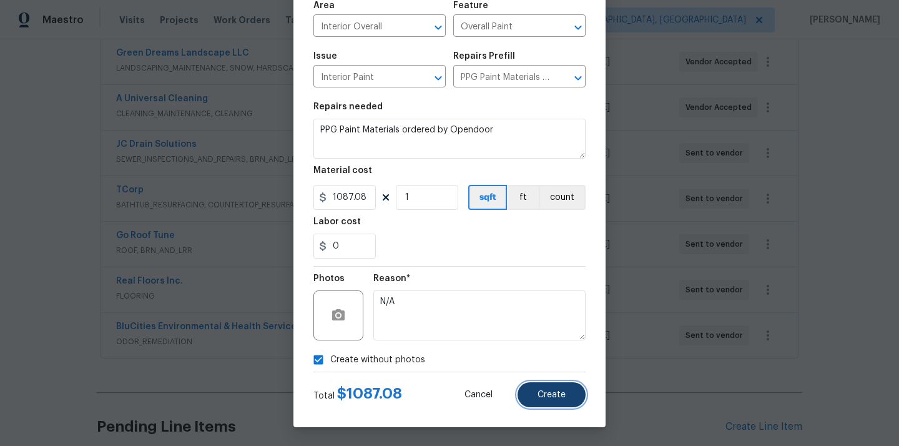
click at [541, 390] on span "Create" at bounding box center [552, 394] width 28 height 9
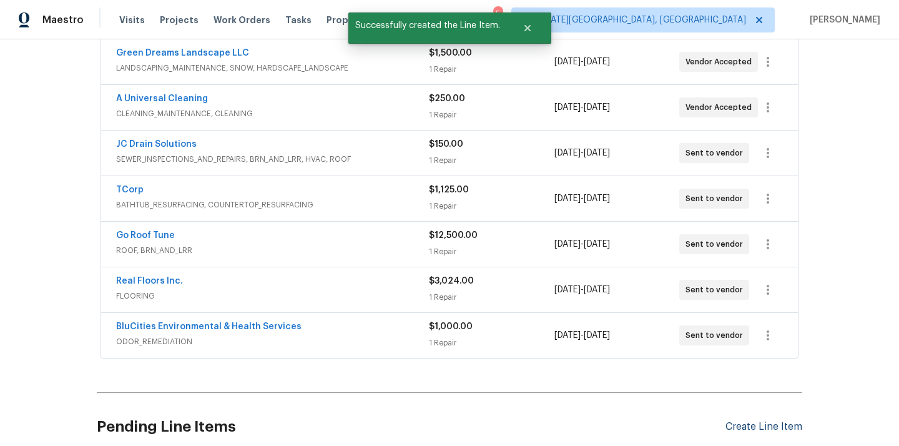
click at [743, 428] on div "Create Line Item" at bounding box center [764, 427] width 77 height 12
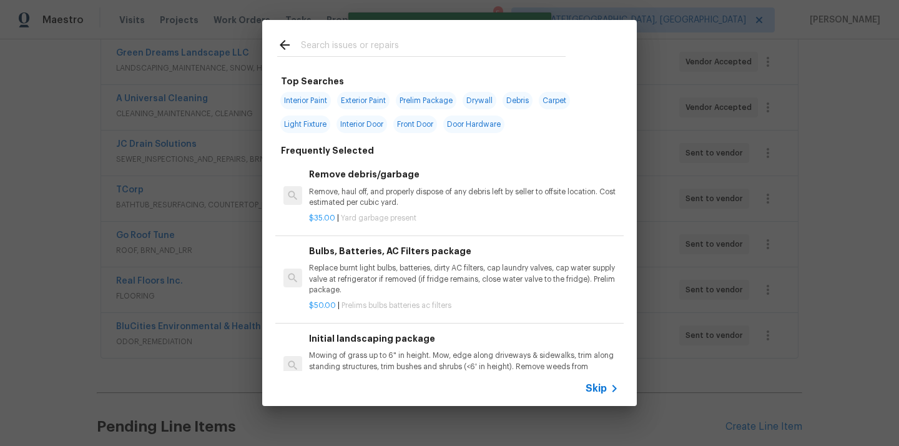
click at [457, 42] on input "text" at bounding box center [433, 46] width 265 height 19
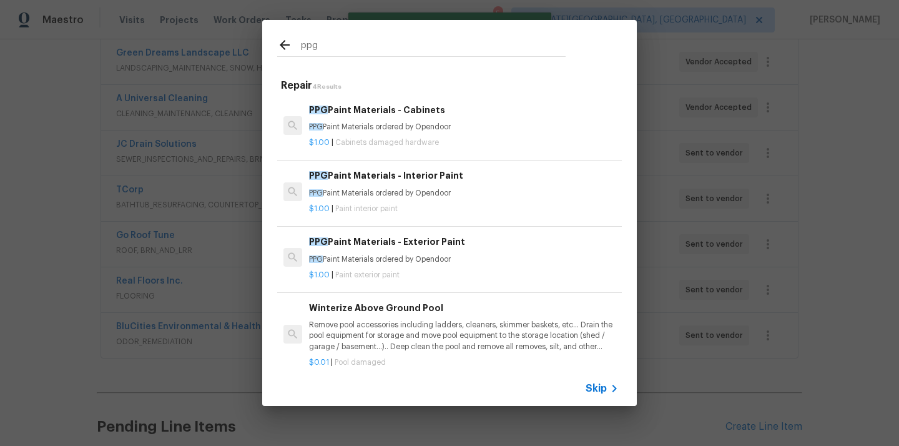
type input "ppg"
click at [413, 255] on p "PPG Paint Materials ordered by Opendoor" at bounding box center [464, 259] width 310 height 11
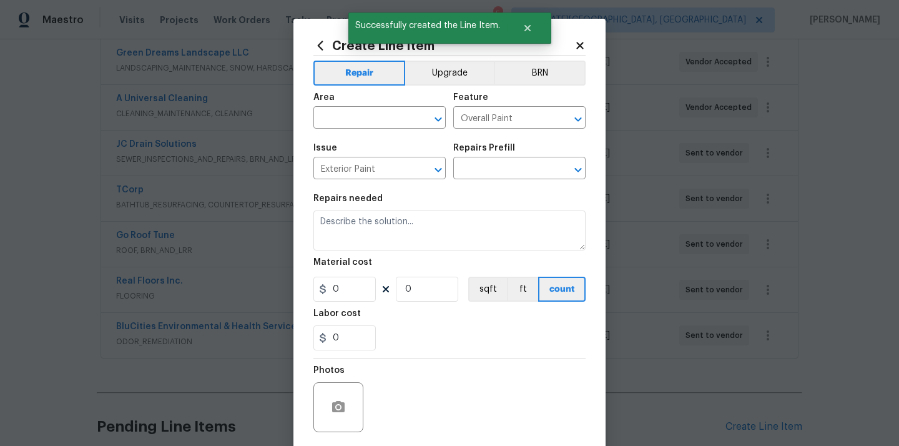
type input "PPG Paint Materials - Exterior Paint $1.00"
type textarea "PPG Paint Materials ordered by Opendoor"
type input "1"
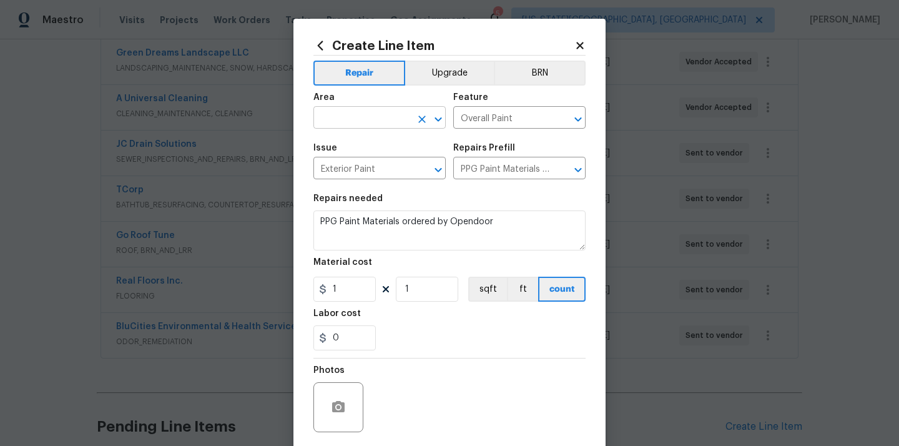
click at [360, 116] on input "text" at bounding box center [361, 118] width 97 height 19
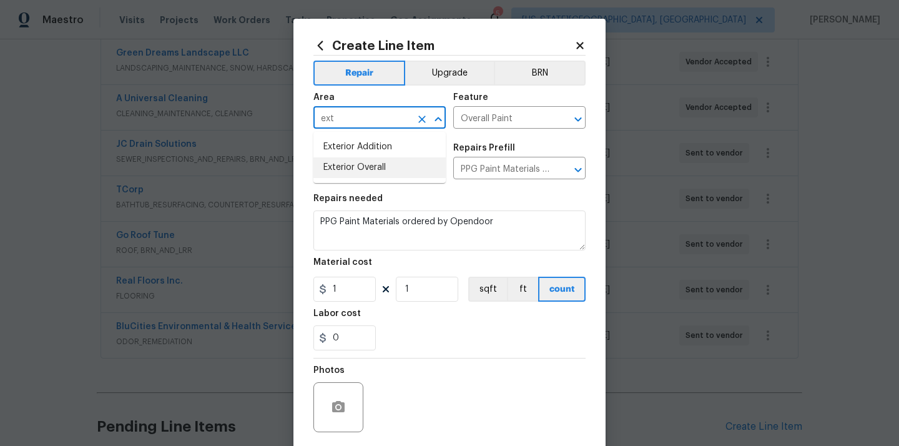
click at [353, 164] on li "Exterior Overall" at bounding box center [379, 167] width 132 height 21
type input "Exterior Overall"
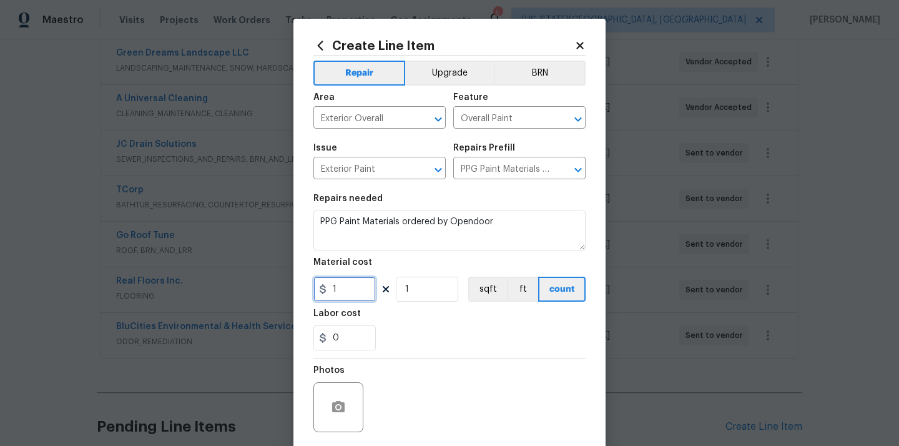
drag, startPoint x: 338, startPoint y: 285, endPoint x: 305, endPoint y: 284, distance: 33.2
click at [305, 284] on div "Create Line Item Repair Upgrade BRN Area Exterior Overall ​ Feature Overall Pai…" at bounding box center [450, 269] width 312 height 500
paste input "741.47"
type input "741.47"
click at [404, 323] on div "Labor cost" at bounding box center [449, 317] width 272 height 16
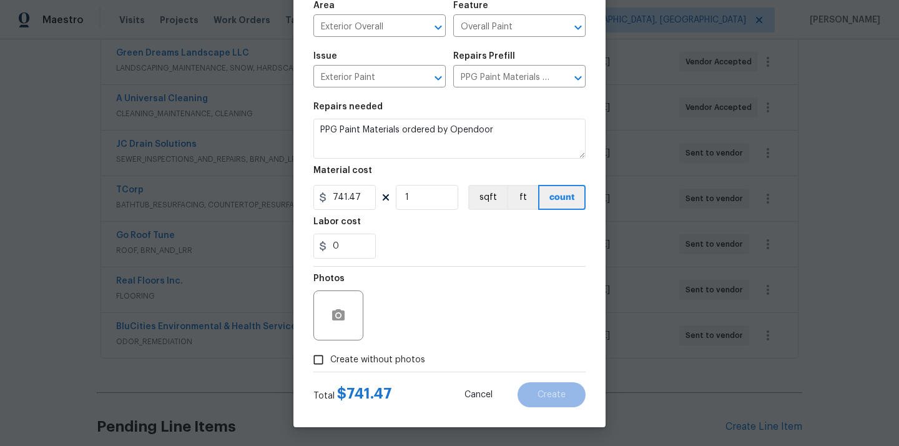
click at [396, 348] on label "Create without photos" at bounding box center [366, 360] width 119 height 24
click at [330, 348] on input "Create without photos" at bounding box center [319, 360] width 24 height 24
checkbox input "true"
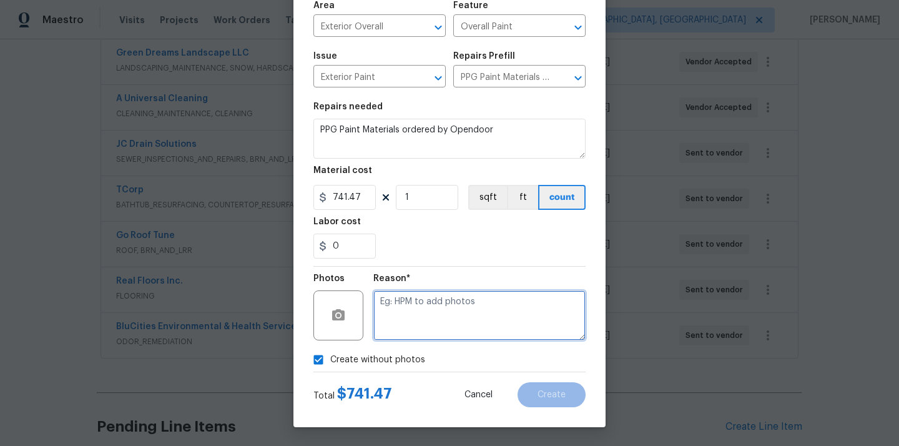
click at [408, 327] on textarea at bounding box center [479, 315] width 212 height 50
type textarea "N/A"
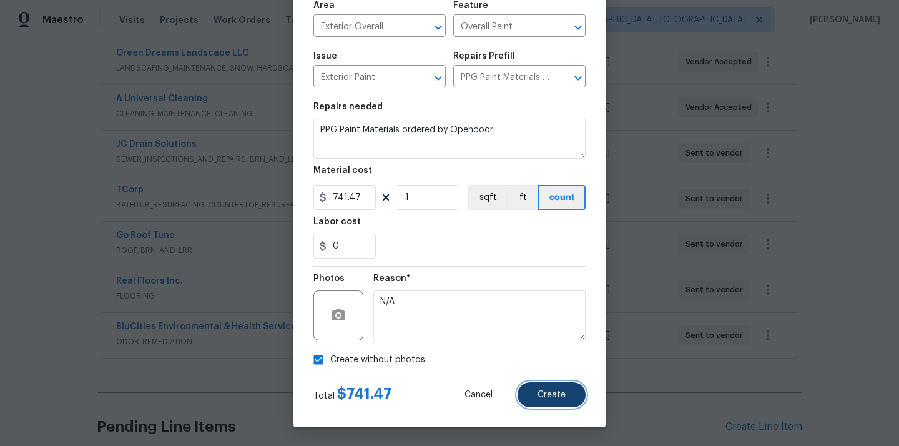
click at [527, 389] on button "Create" at bounding box center [552, 394] width 68 height 25
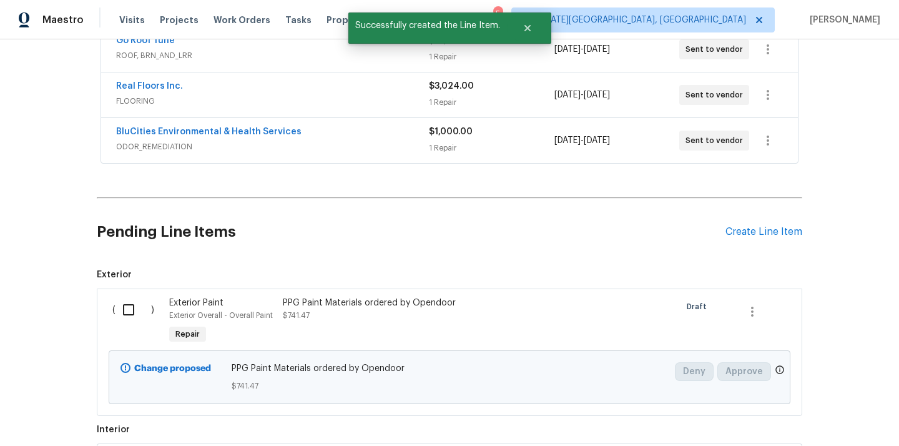
scroll to position [545, 0]
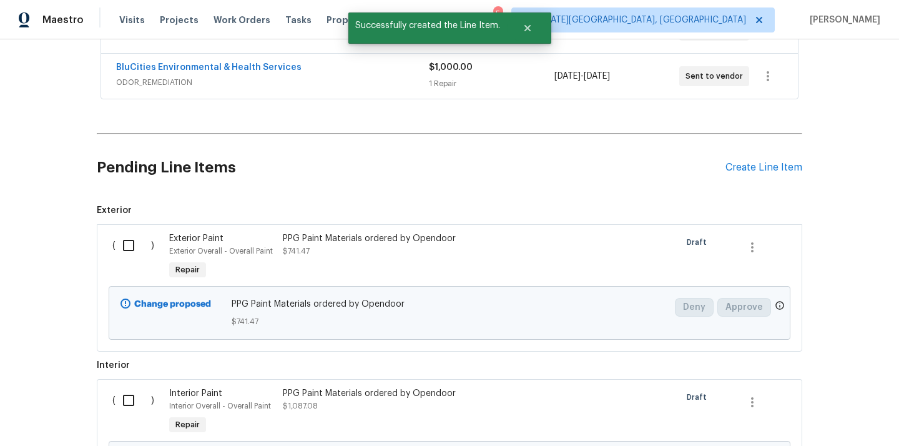
click at [119, 238] on input "checkbox" at bounding box center [134, 245] width 36 height 26
checkbox input "true"
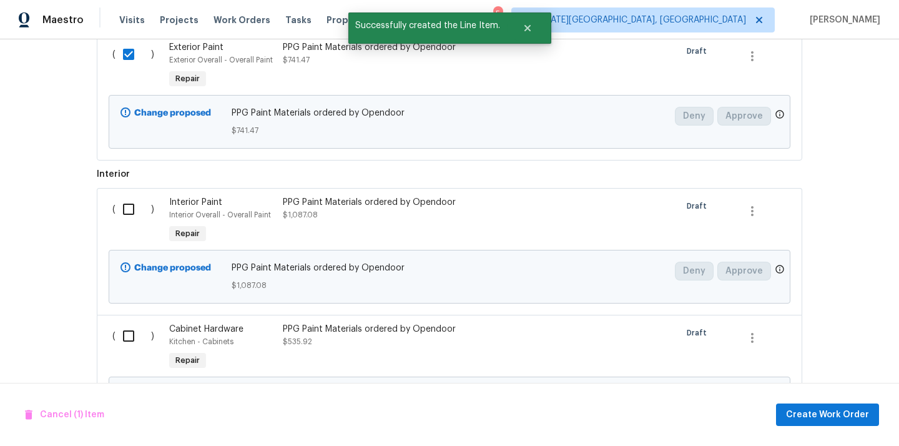
scroll to position [771, 0]
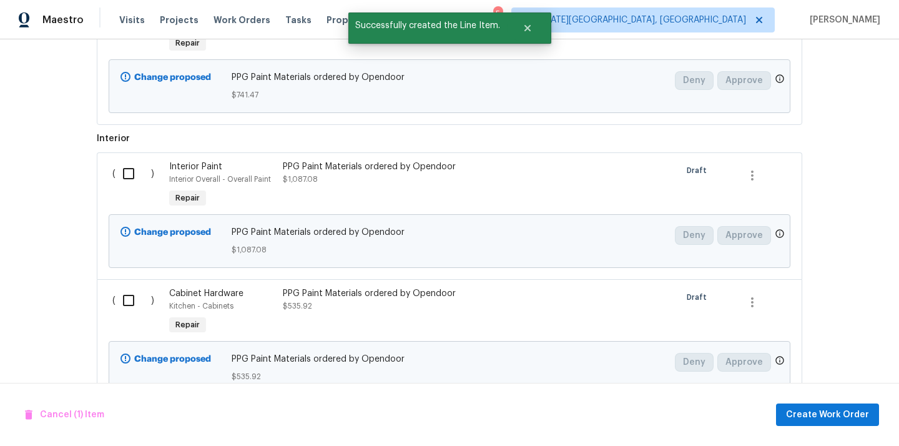
click at [122, 179] on input "checkbox" at bounding box center [134, 173] width 36 height 26
checkbox input "true"
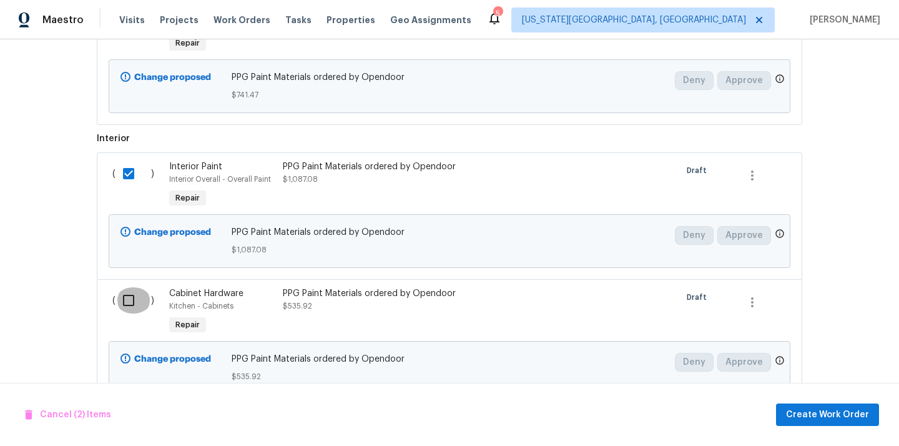
click at [123, 298] on input "checkbox" at bounding box center [134, 300] width 36 height 26
checkbox input "true"
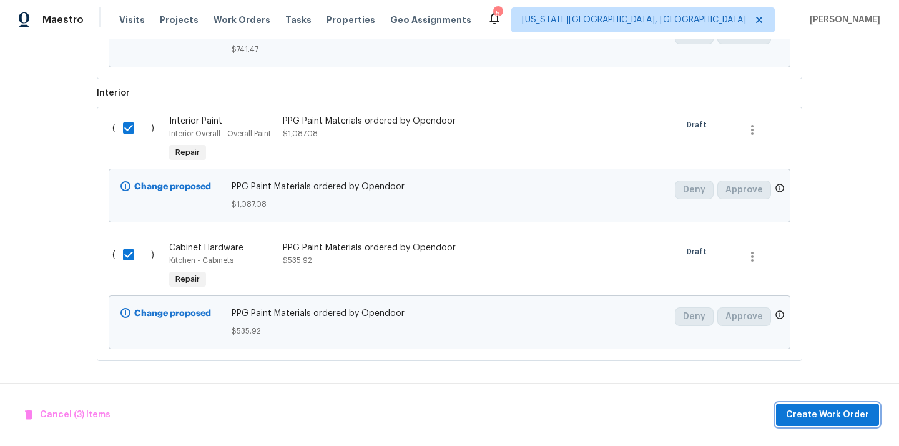
click at [817, 416] on span "Create Work Order" at bounding box center [827, 415] width 83 height 16
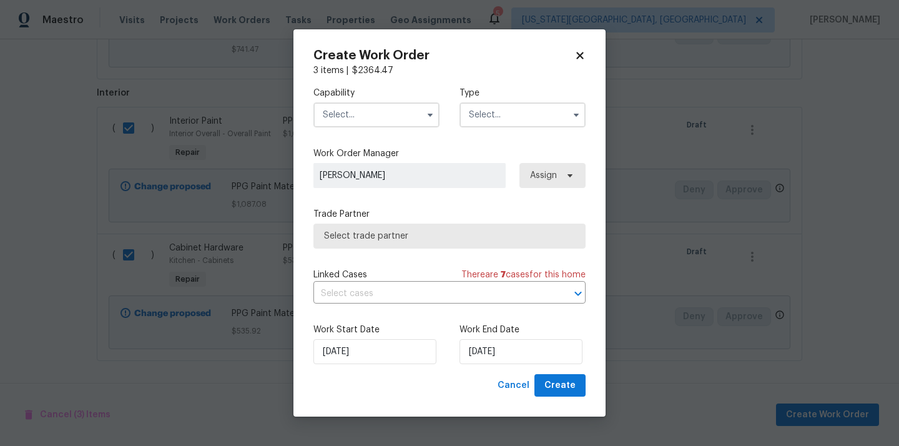
click at [385, 106] on input "text" at bounding box center [376, 114] width 126 height 25
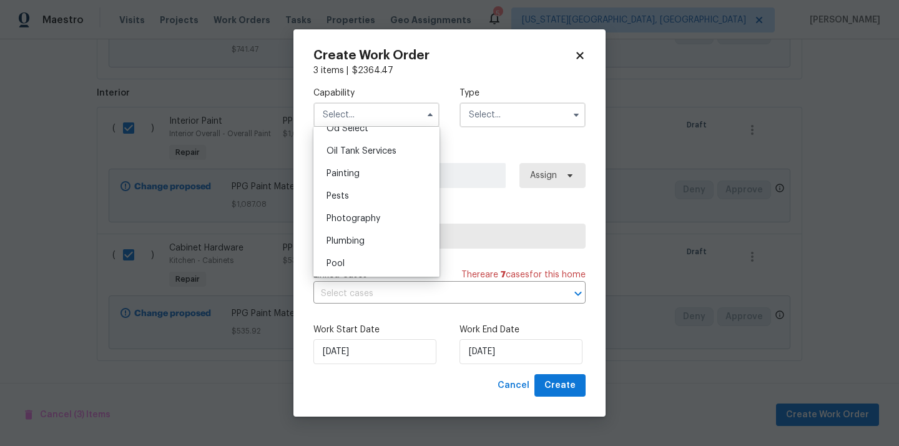
scroll to position [1014, 0]
click at [383, 184] on div "Painting" at bounding box center [377, 176] width 120 height 22
type input "Painting"
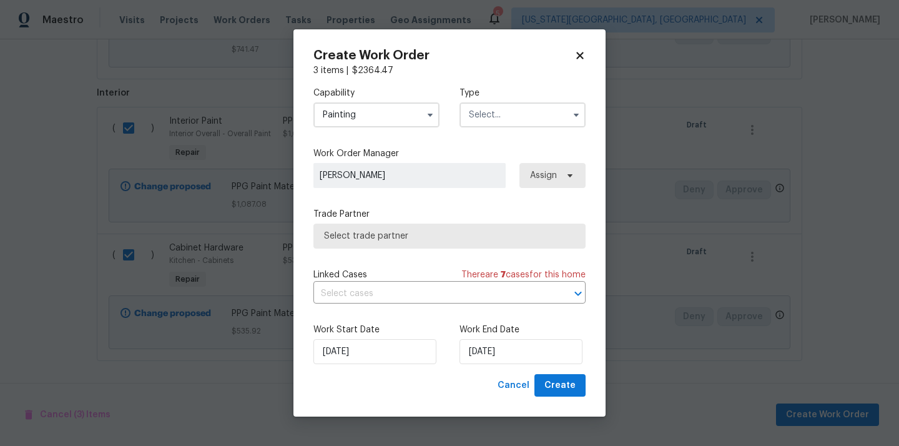
click at [511, 112] on input "text" at bounding box center [523, 114] width 126 height 25
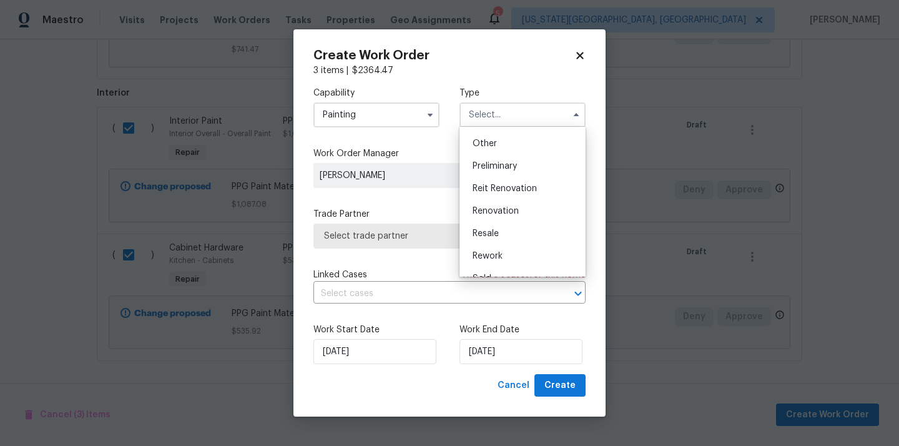
scroll to position [284, 0]
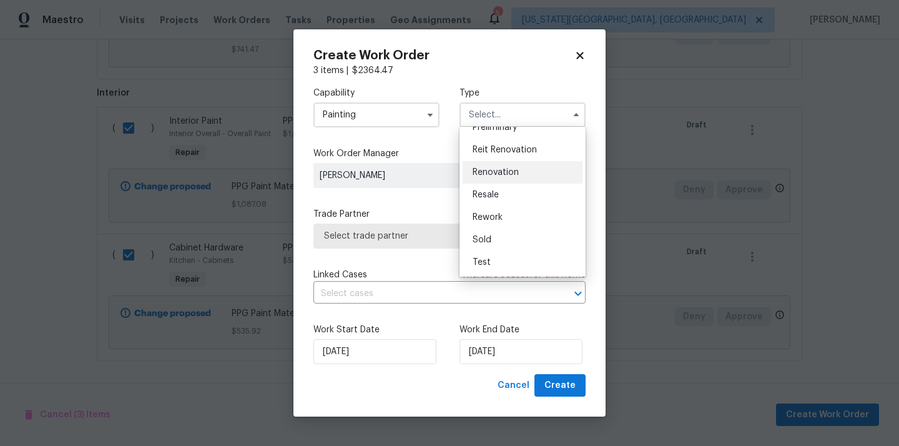
click at [513, 177] on div "Renovation" at bounding box center [523, 172] width 120 height 22
type input "Renovation"
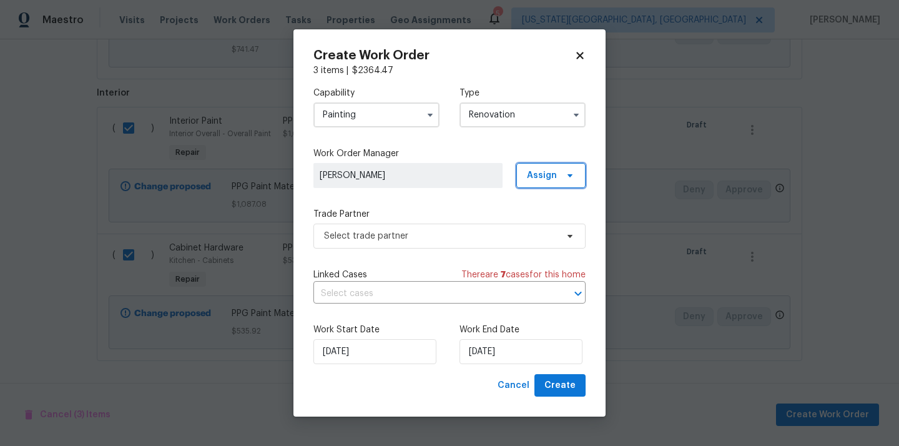
click at [548, 179] on span "Assign" at bounding box center [542, 175] width 30 height 12
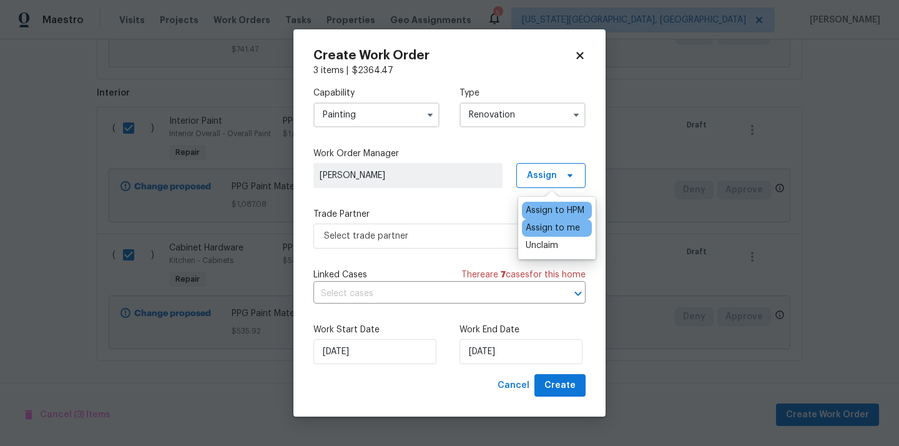
click at [550, 234] on div "Assign to me" at bounding box center [557, 227] width 70 height 17
click at [549, 227] on div "Assign to me" at bounding box center [553, 228] width 54 height 12
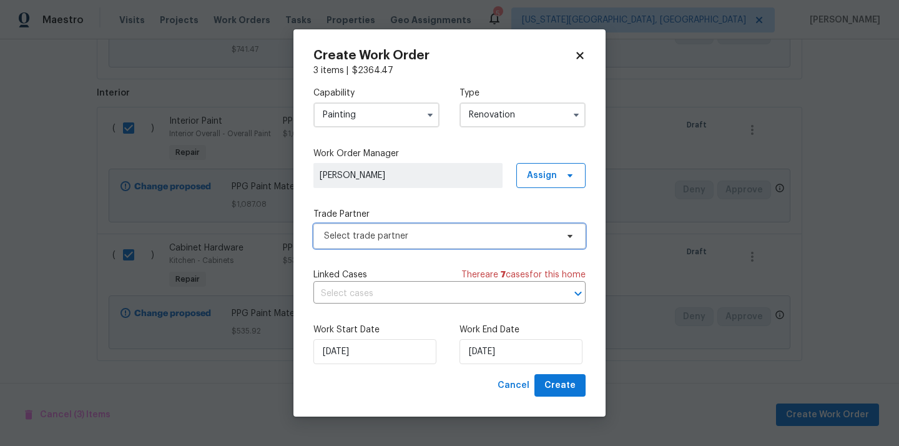
click at [461, 243] on span "Select trade partner" at bounding box center [449, 236] width 272 height 25
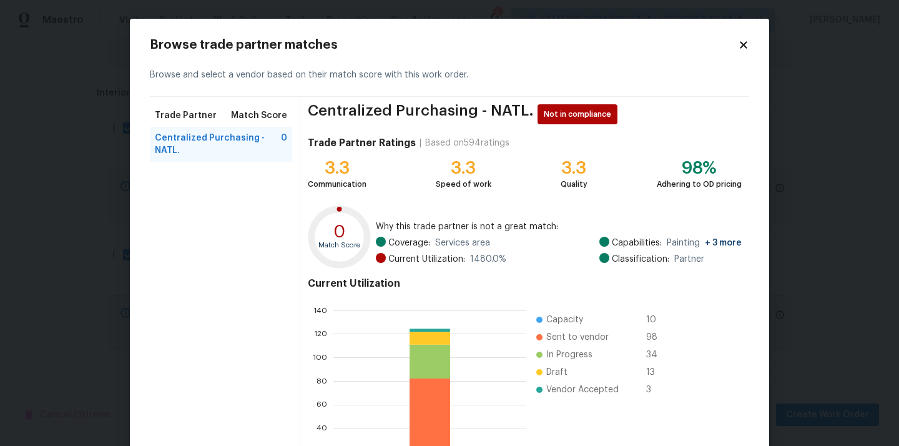
scroll to position [105, 0]
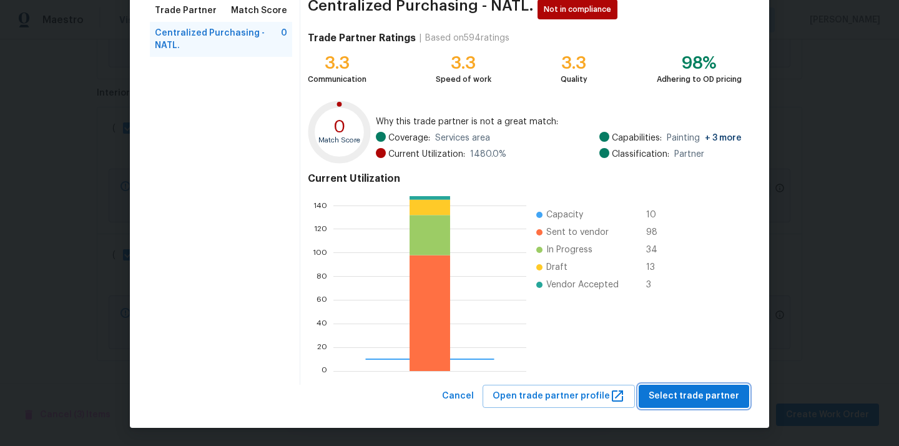
click at [695, 395] on span "Select trade partner" at bounding box center [694, 396] width 91 height 16
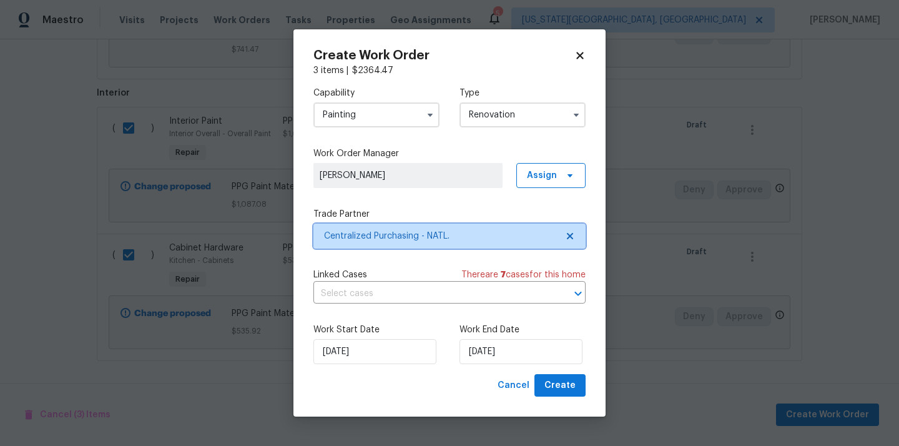
scroll to position [0, 0]
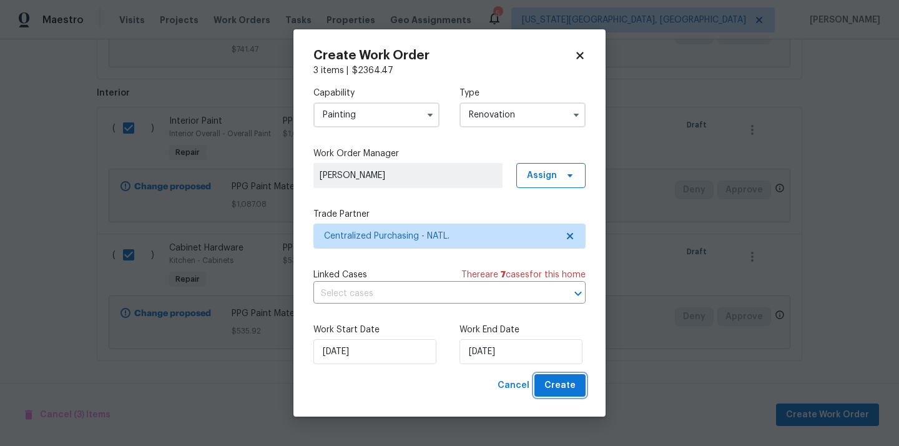
click at [550, 378] on span "Create" at bounding box center [560, 386] width 31 height 16
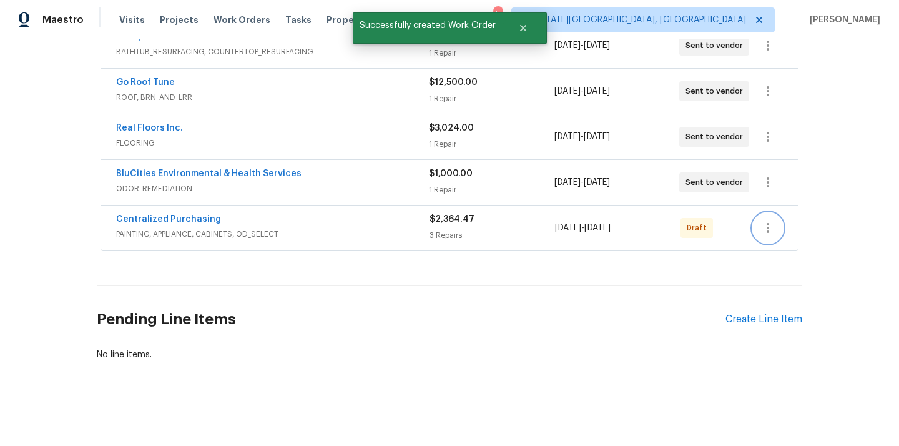
click at [760, 225] on button "button" at bounding box center [768, 228] width 30 height 30
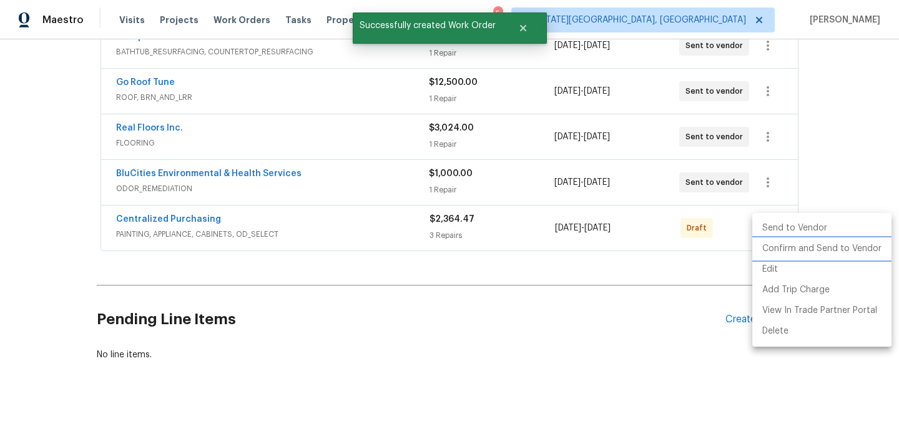
click at [775, 249] on li "Confirm and Send to Vendor" at bounding box center [822, 249] width 139 height 21
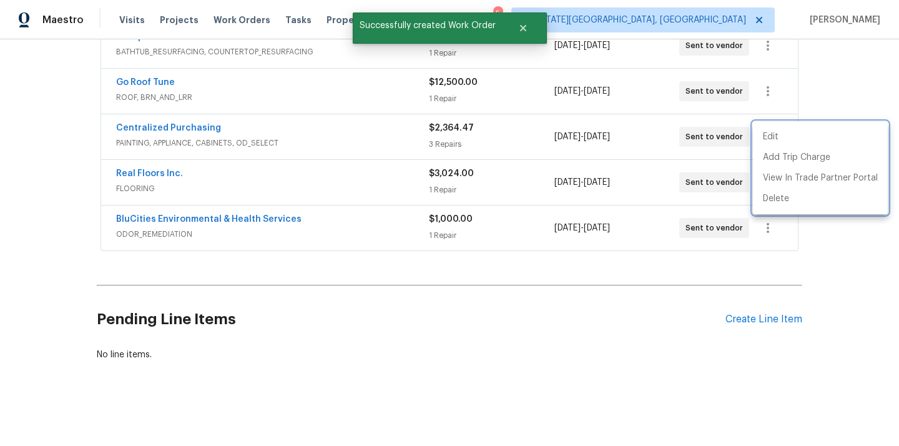
click at [162, 120] on div at bounding box center [449, 223] width 899 height 446
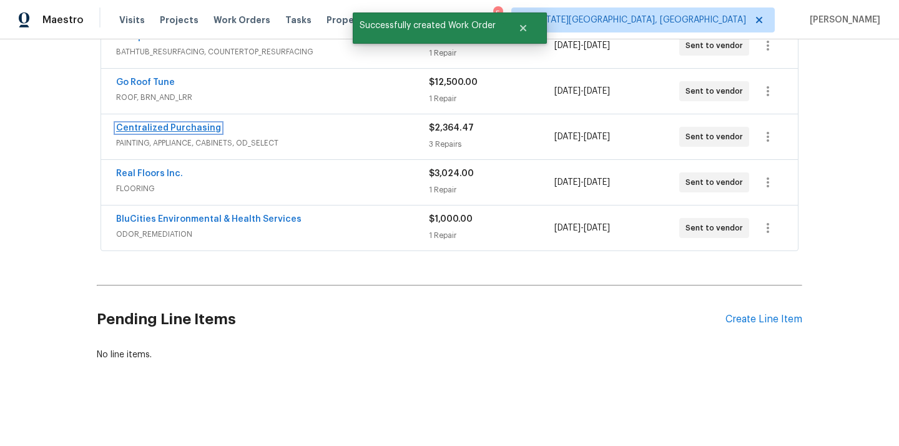
click at [159, 124] on link "Centralized Purchasing" at bounding box center [168, 128] width 105 height 9
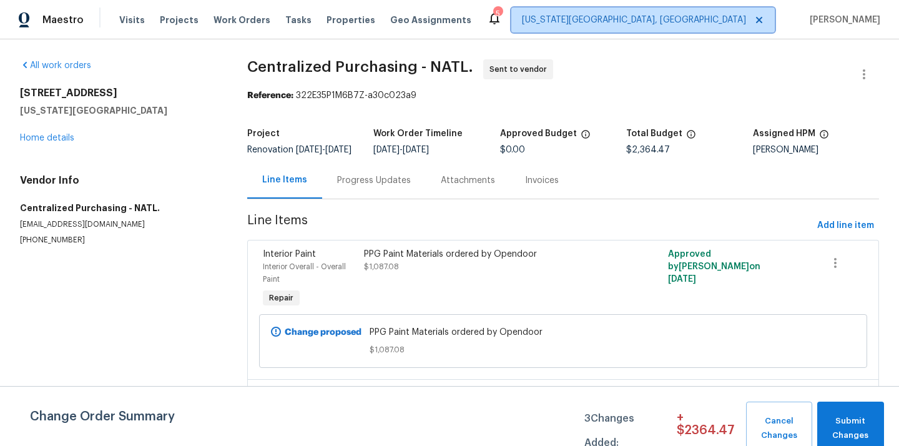
click at [686, 20] on span "[US_STATE][GEOGRAPHIC_DATA], [GEOGRAPHIC_DATA]" at bounding box center [634, 20] width 224 height 12
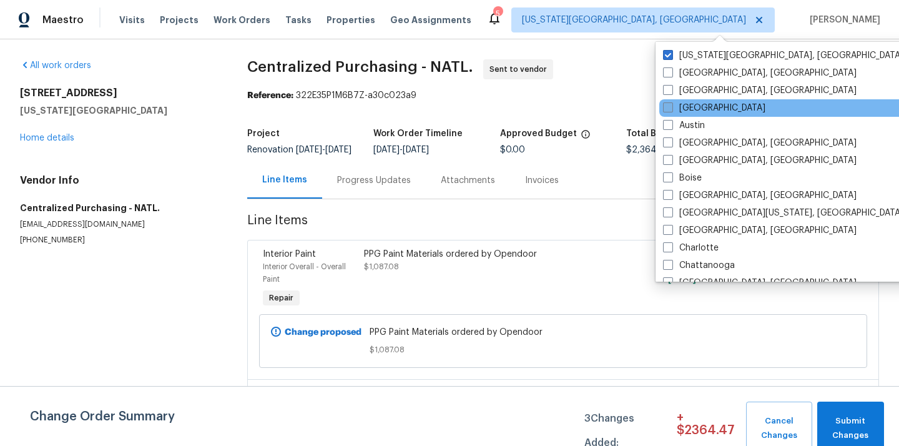
click at [701, 107] on label "[GEOGRAPHIC_DATA]" at bounding box center [714, 108] width 102 height 12
click at [671, 107] on input "[GEOGRAPHIC_DATA]" at bounding box center [667, 106] width 8 height 8
checkbox input "true"
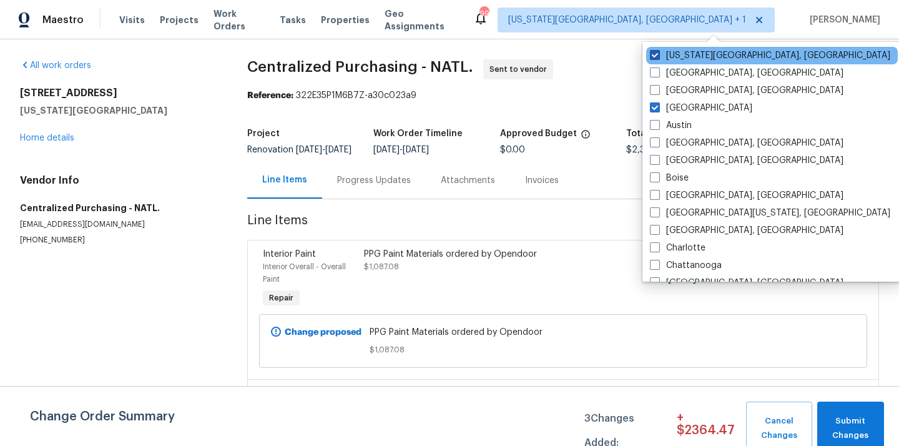
click at [693, 61] on label "[US_STATE][GEOGRAPHIC_DATA], [GEOGRAPHIC_DATA]" at bounding box center [770, 55] width 240 height 12
click at [658, 57] on input "[US_STATE][GEOGRAPHIC_DATA], [GEOGRAPHIC_DATA]" at bounding box center [654, 53] width 8 height 8
checkbox input "false"
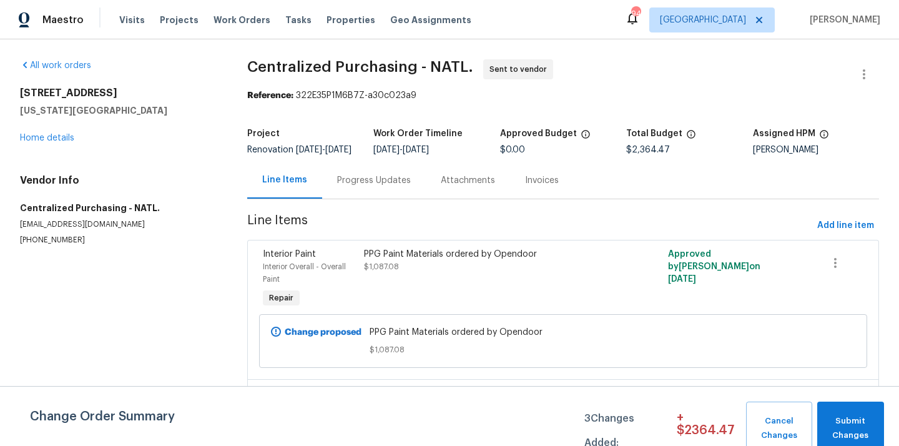
click at [183, 12] on div "Visits Projects Work Orders Tasks Properties Geo Assignments" at bounding box center [302, 19] width 367 height 25
click at [179, 16] on span "Projects" at bounding box center [179, 20] width 39 height 12
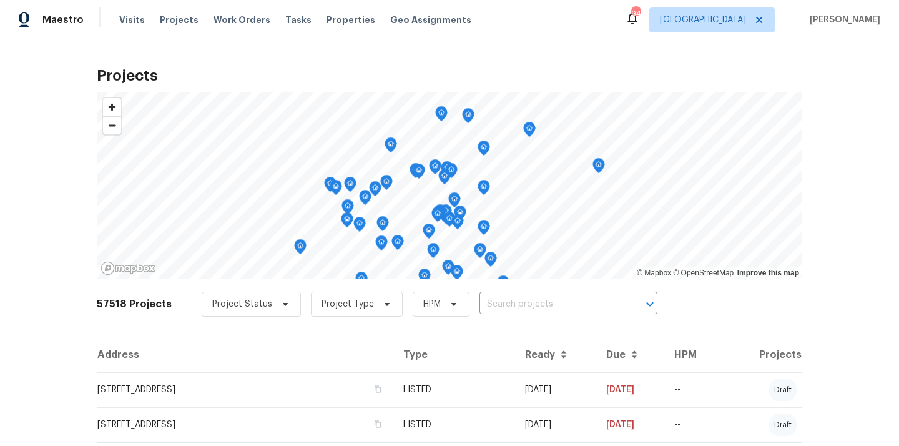
click at [539, 315] on div "Project Status Project Type HPM ​" at bounding box center [430, 304] width 456 height 25
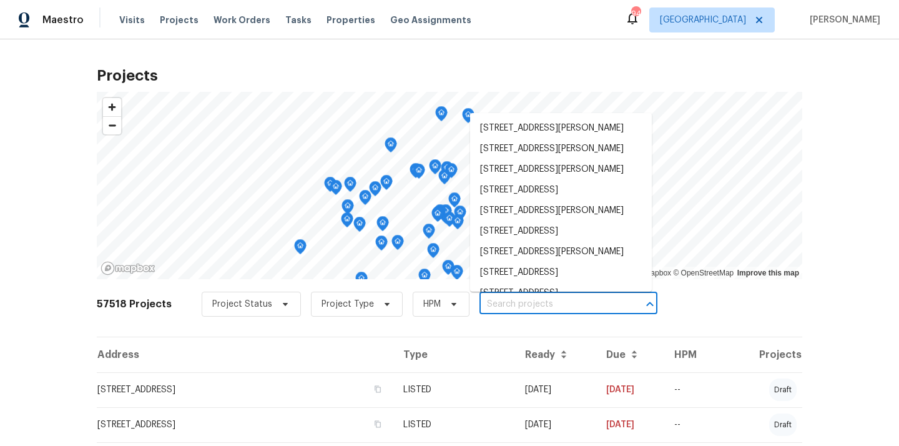
click at [539, 308] on input "text" at bounding box center [551, 304] width 143 height 19
paste input "[STREET_ADDRESS][PERSON_NAME]"
type input "[STREET_ADDRESS][PERSON_NAME]"
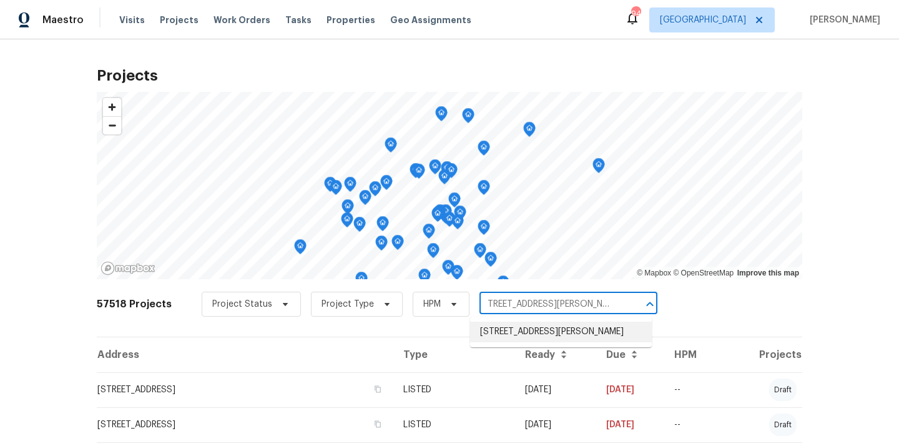
click at [538, 330] on li "[STREET_ADDRESS][PERSON_NAME]" at bounding box center [561, 332] width 182 height 21
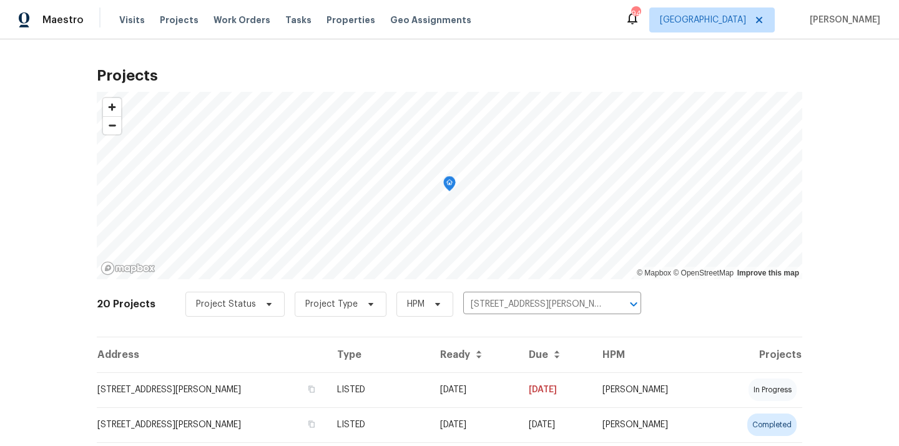
click at [481, 386] on td "[DATE]" at bounding box center [474, 389] width 89 height 35
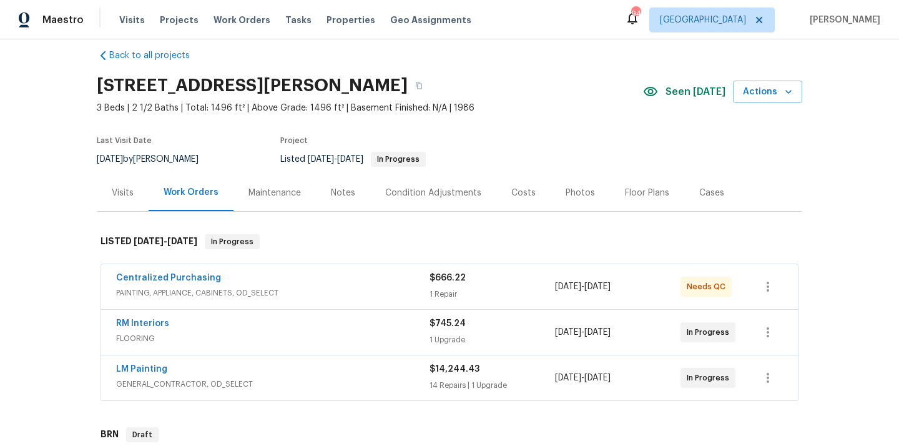
scroll to position [57, 0]
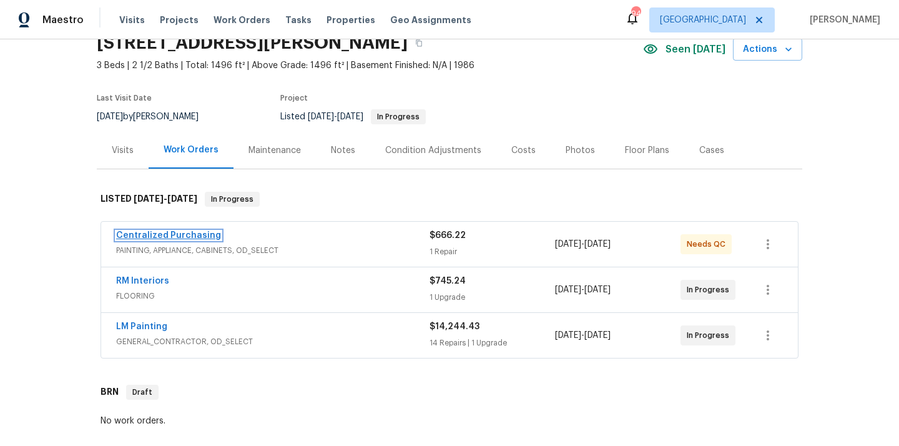
click at [179, 234] on link "Centralized Purchasing" at bounding box center [168, 235] width 105 height 9
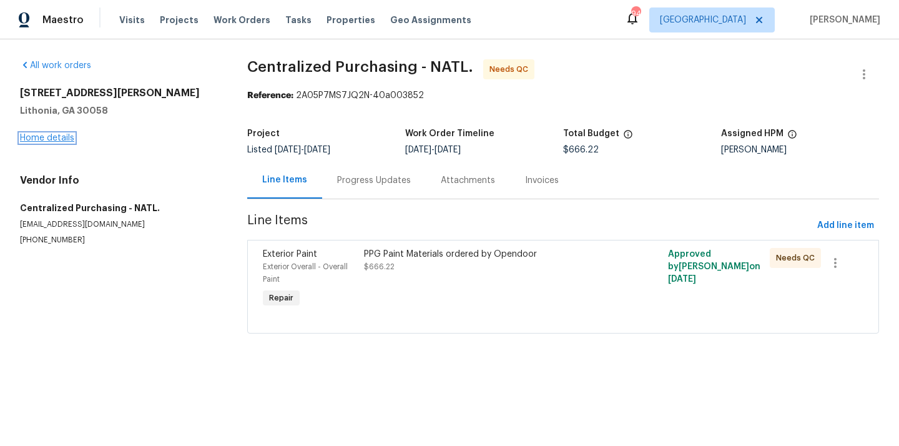
click at [41, 139] on link "Home details" at bounding box center [47, 138] width 54 height 9
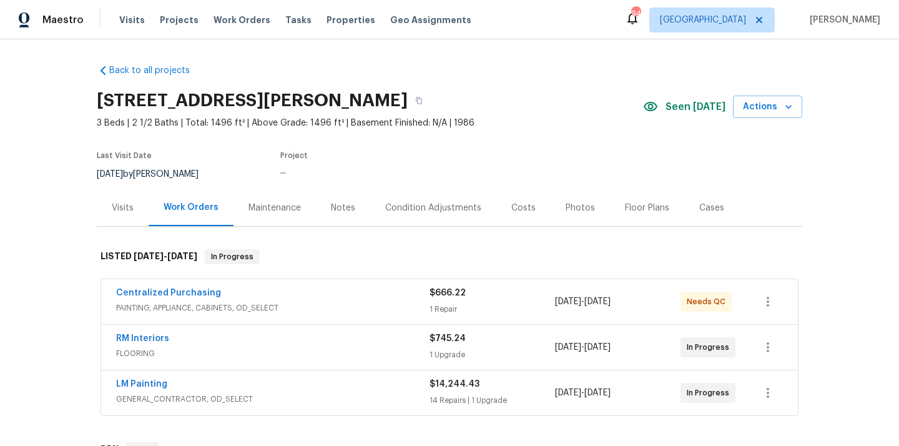
scroll to position [97, 0]
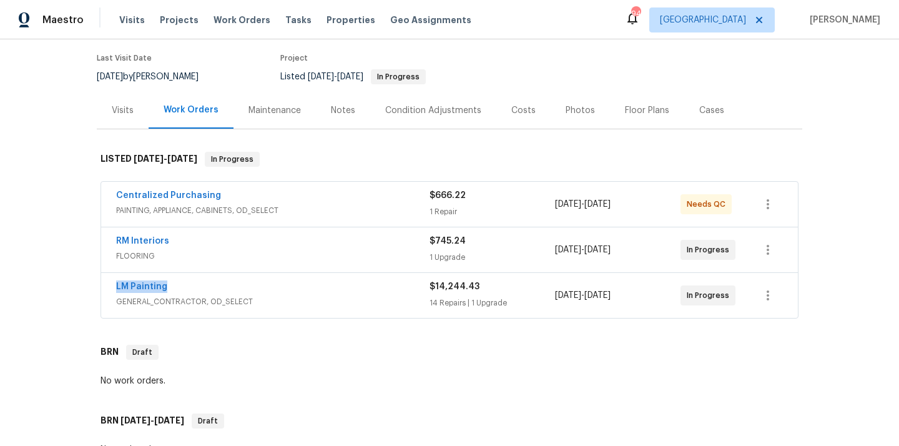
drag, startPoint x: 174, startPoint y: 289, endPoint x: 110, endPoint y: 289, distance: 64.3
click at [110, 289] on div "LM Painting GENERAL_CONTRACTOR, OD_SELECT $14,244.43 14 Repairs | 1 Upgrade [DA…" at bounding box center [449, 295] width 697 height 45
copy link "LM Painting"
click at [197, 197] on link "Centralized Purchasing" at bounding box center [168, 195] width 105 height 9
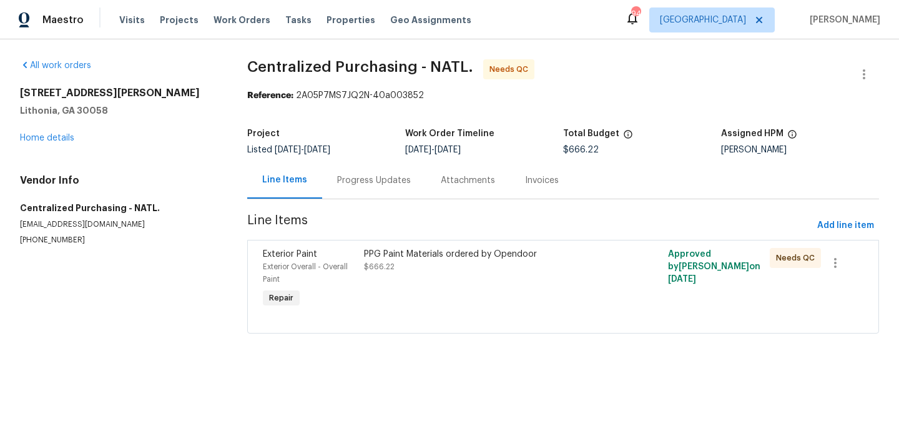
click at [860, 214] on section "Centralized Purchasing - NATL. Needs QC Reference: 2A05P7MS7JQ2N-40a003852 Proj…" at bounding box center [563, 203] width 632 height 289
click at [836, 237] on button "Add line item" at bounding box center [845, 225] width 67 height 23
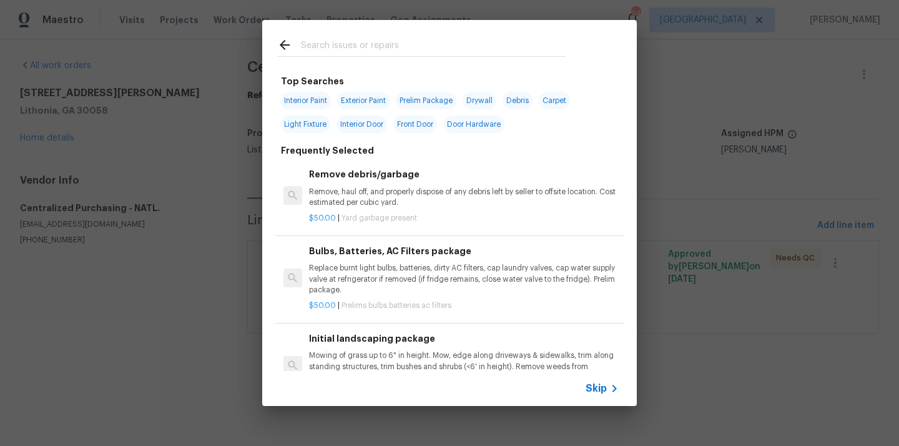
click at [495, 48] on input "text" at bounding box center [433, 46] width 265 height 19
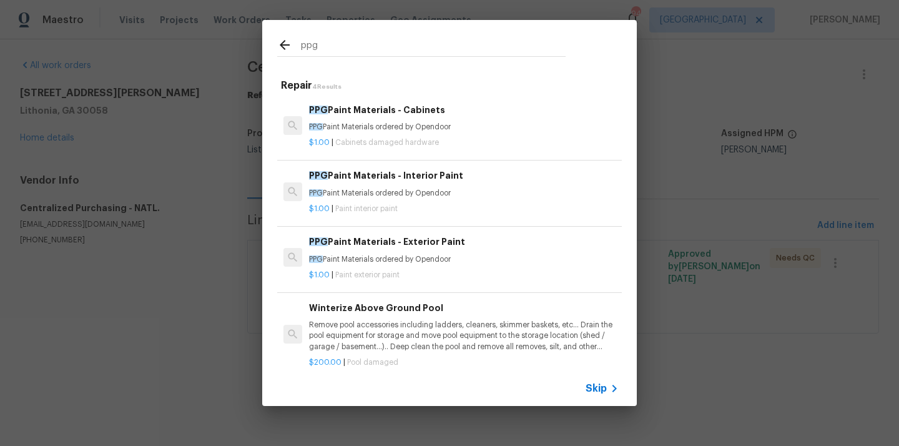
type input "ppg"
click at [404, 242] on h6 "PPG Paint Materials - Exterior Paint" at bounding box center [464, 242] width 310 height 14
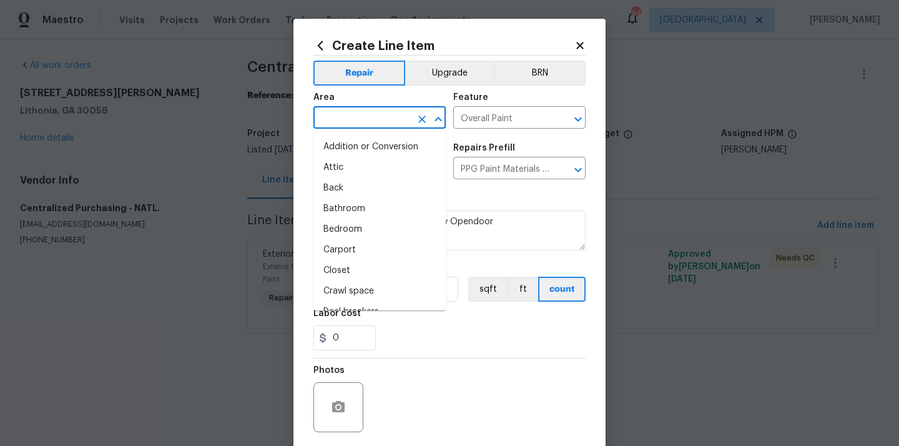
click at [344, 119] on input "text" at bounding box center [361, 118] width 97 height 19
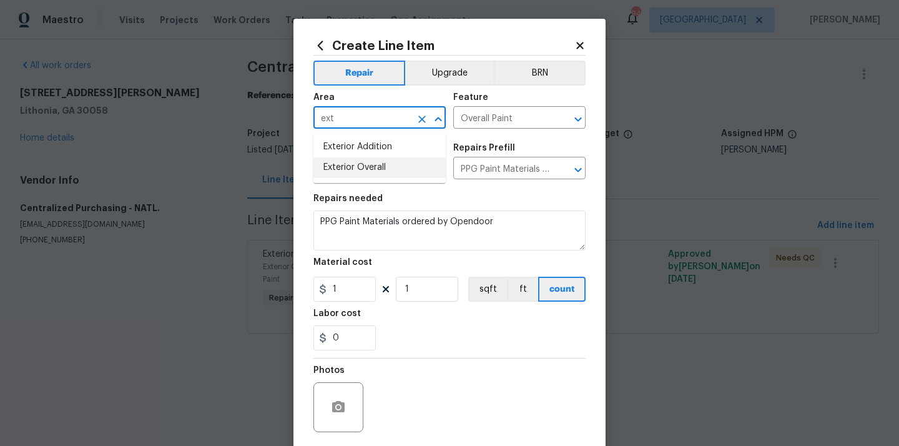
click at [353, 157] on li "Exterior Overall" at bounding box center [379, 167] width 132 height 21
type input "Exterior Overall"
click at [353, 157] on div "Issue" at bounding box center [379, 152] width 132 height 16
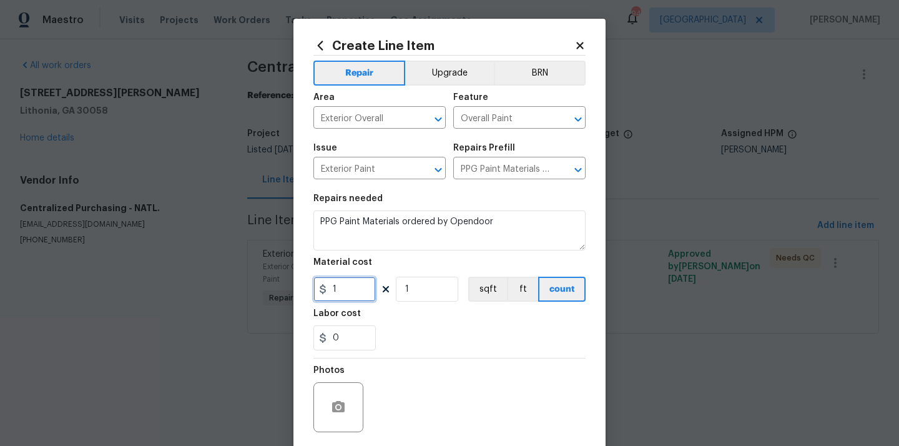
drag, startPoint x: 348, startPoint y: 292, endPoint x: 313, endPoint y: 291, distance: 34.4
click at [315, 292] on input "1" at bounding box center [344, 289] width 62 height 25
paste input "06.65"
type input "106.65"
click at [433, 335] on div "0" at bounding box center [449, 337] width 272 height 25
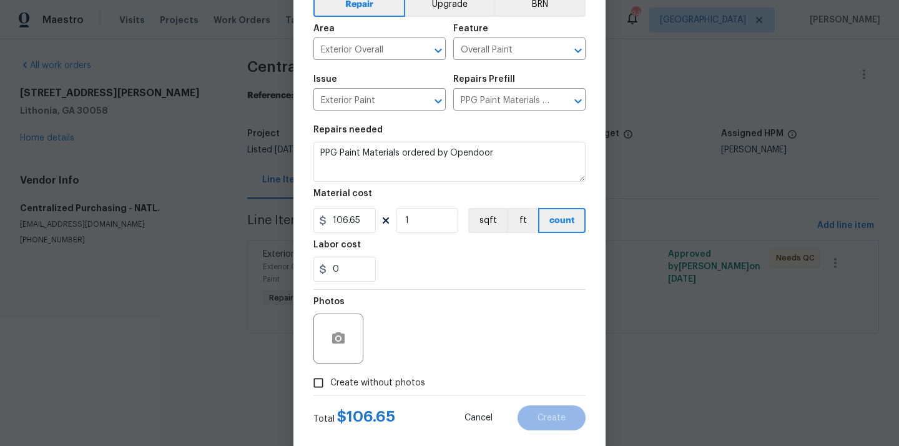
scroll to position [92, 0]
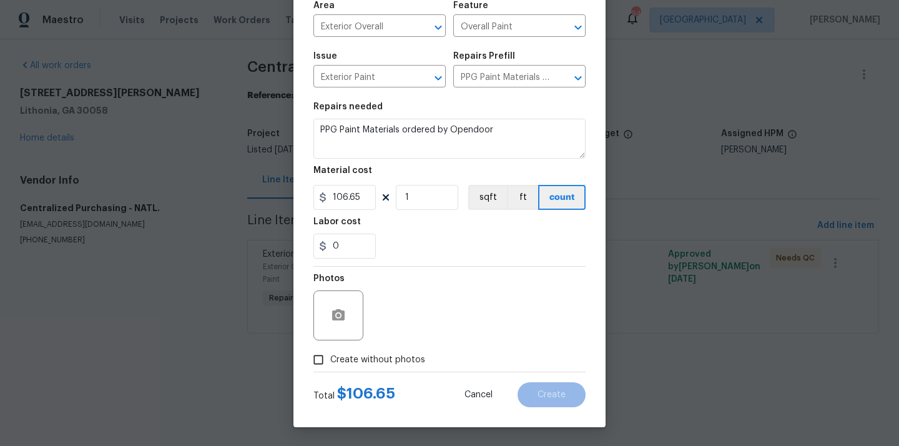
click at [402, 356] on span "Create without photos" at bounding box center [377, 359] width 95 height 13
click at [330, 356] on input "Create without photos" at bounding box center [319, 360] width 24 height 24
checkbox input "true"
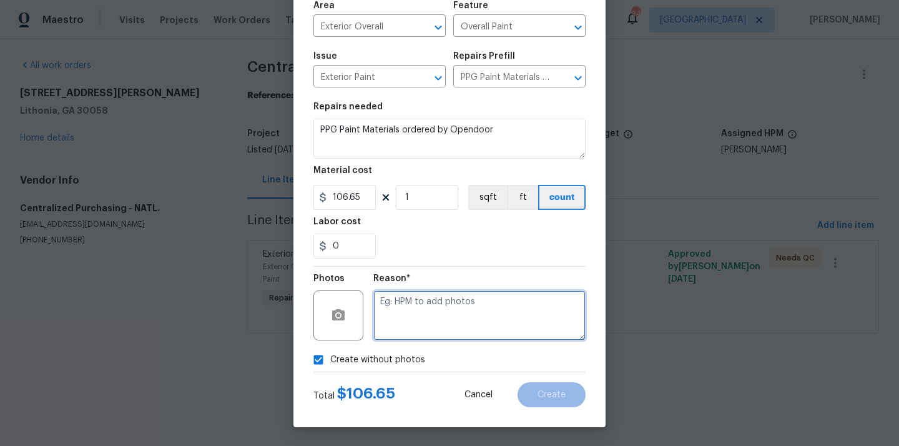
click at [432, 315] on textarea at bounding box center [479, 315] width 212 height 50
type textarea "N/A"
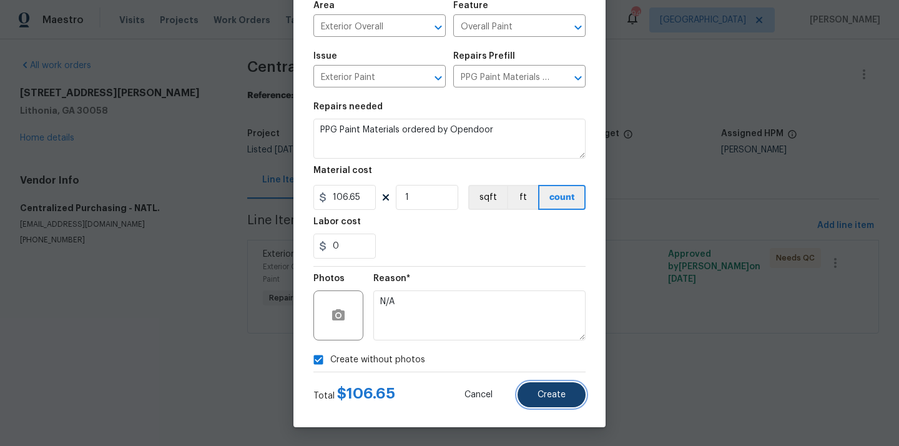
click at [558, 390] on span "Create" at bounding box center [552, 394] width 28 height 9
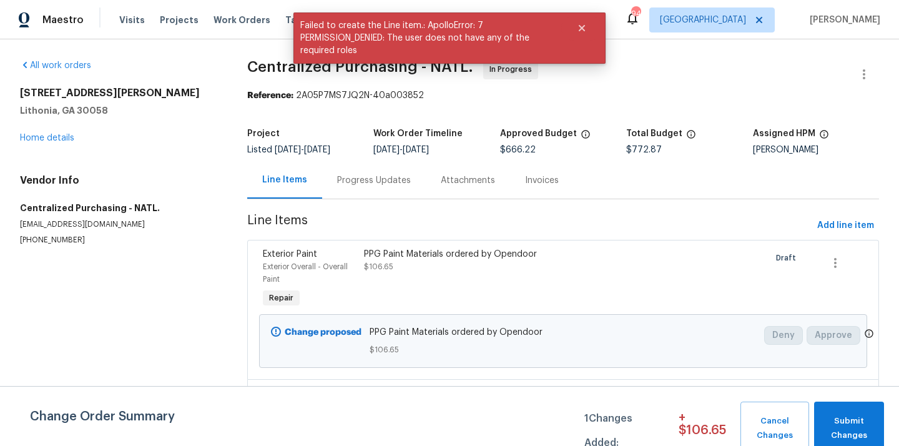
scroll to position [63, 0]
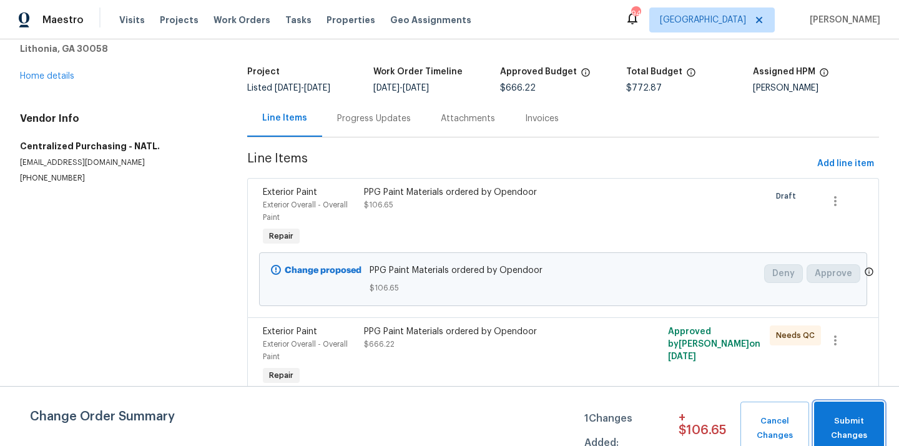
click at [866, 427] on span "Submit Changes" at bounding box center [849, 428] width 57 height 29
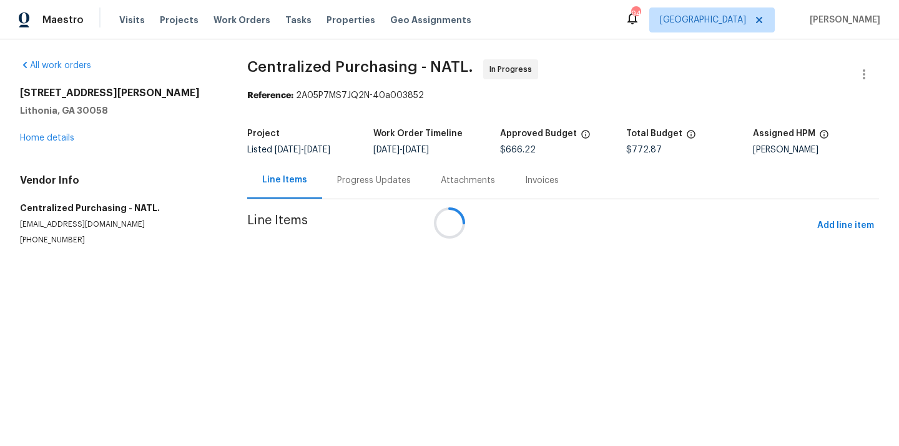
scroll to position [0, 0]
